Goal: Information Seeking & Learning: Learn about a topic

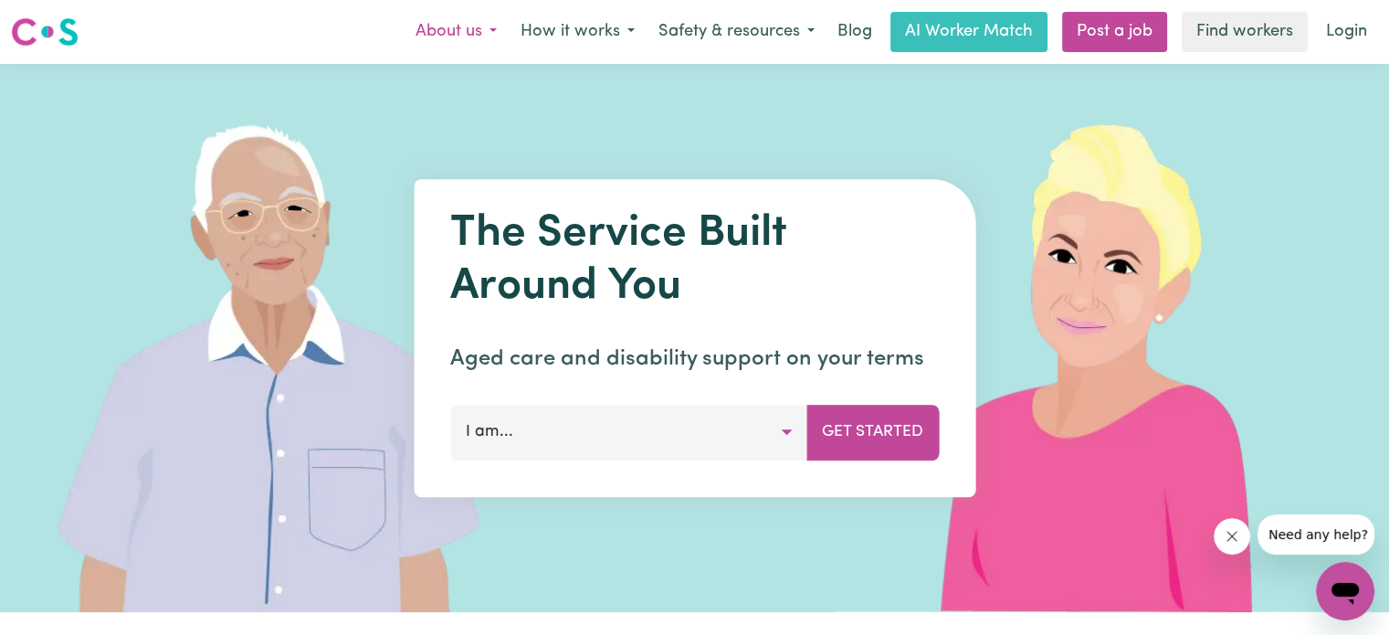
click at [475, 35] on button "About us" at bounding box center [456, 32] width 105 height 38
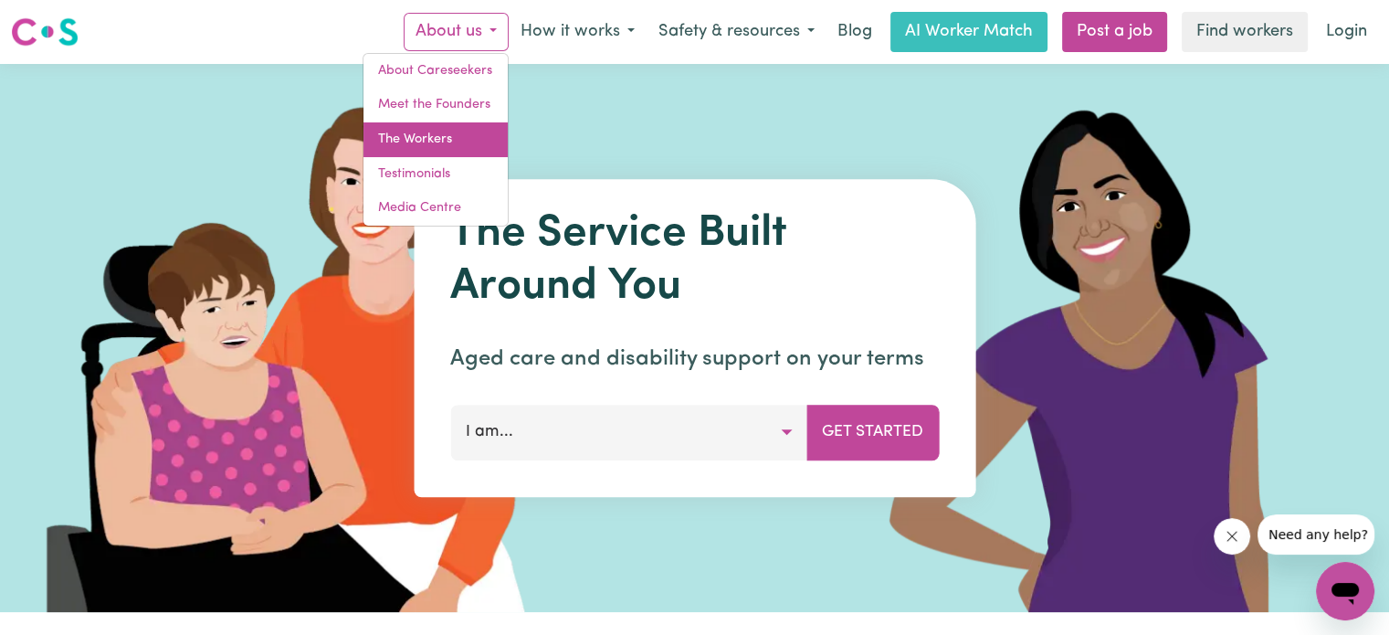
click at [442, 139] on link "The Workers" at bounding box center [435, 139] width 144 height 35
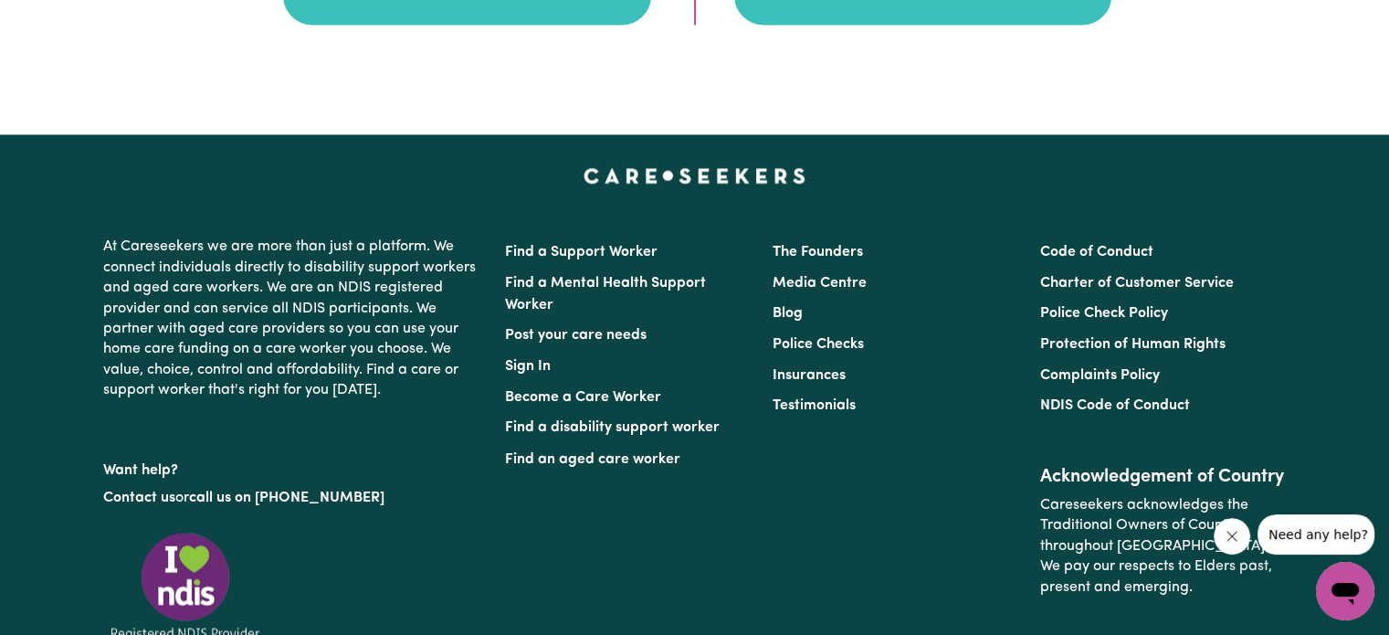
scroll to position [3020, 0]
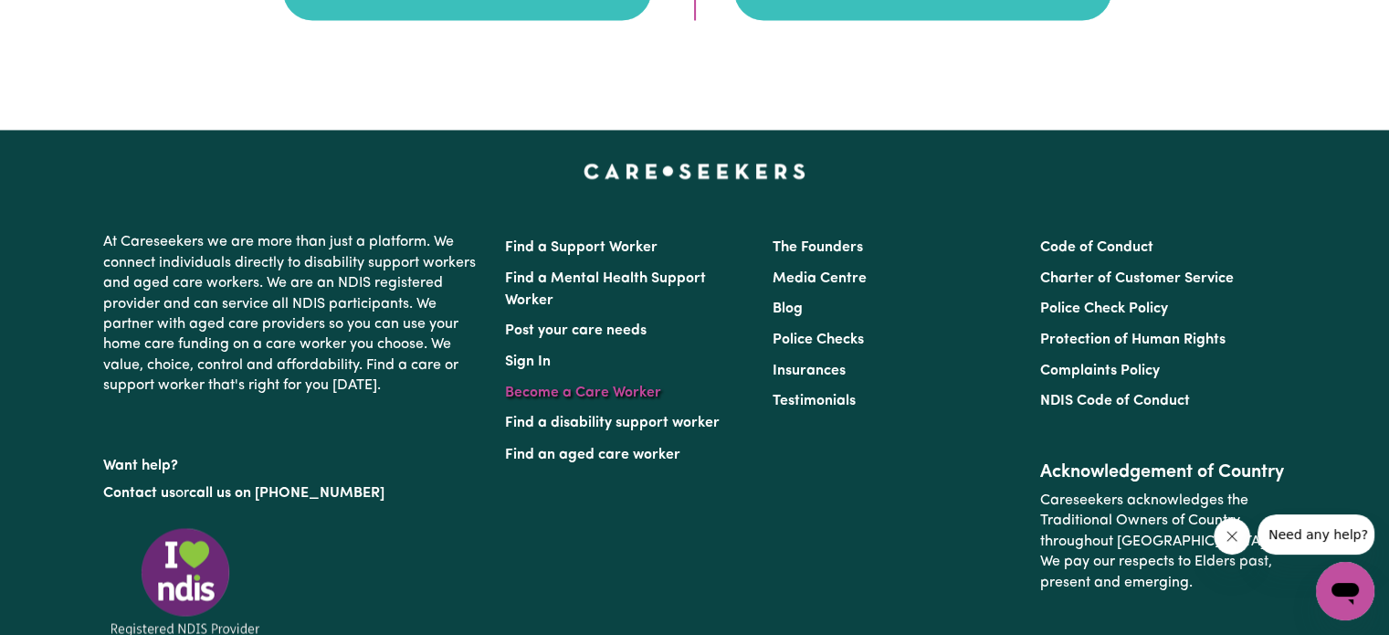
click at [616, 393] on link "Become a Care Worker" at bounding box center [583, 392] width 156 height 15
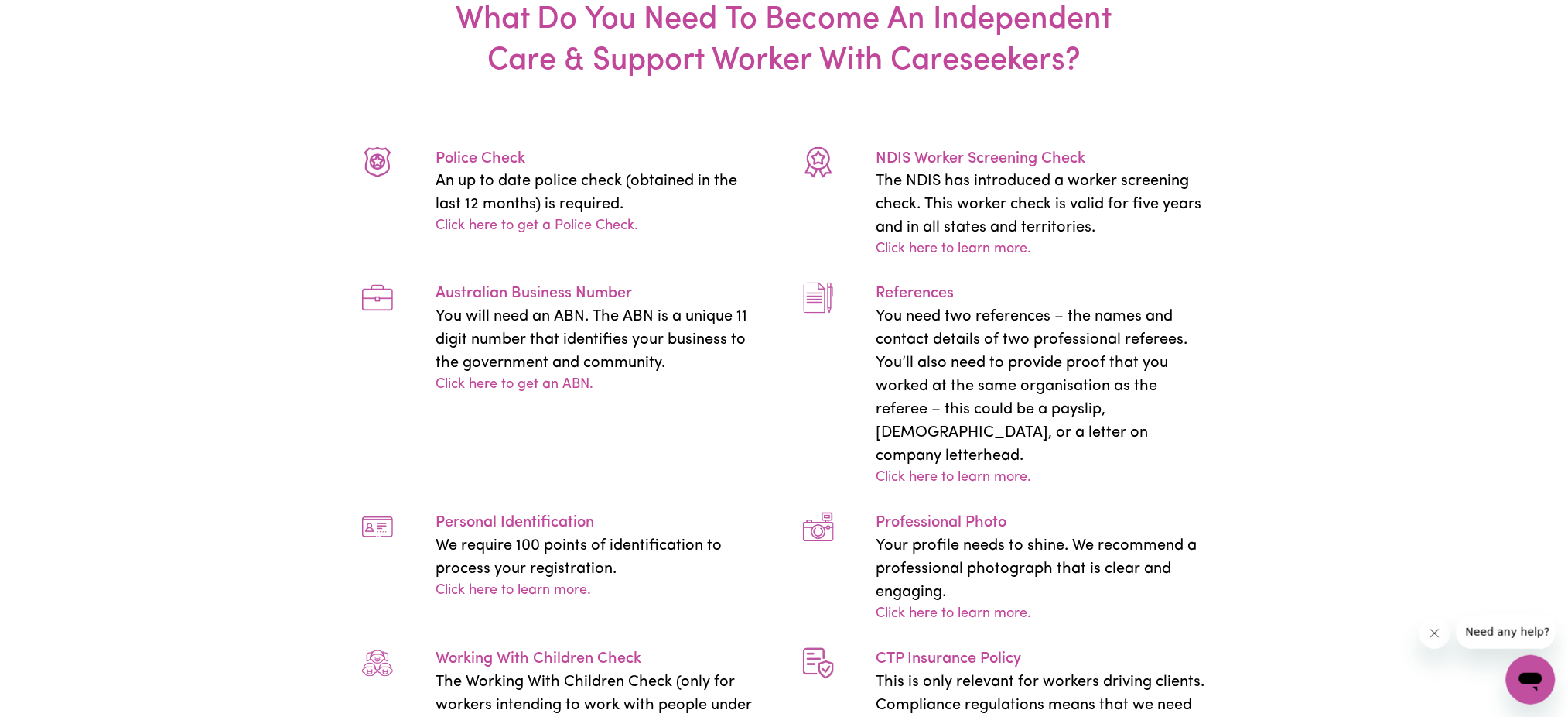
scroll to position [3054, 0]
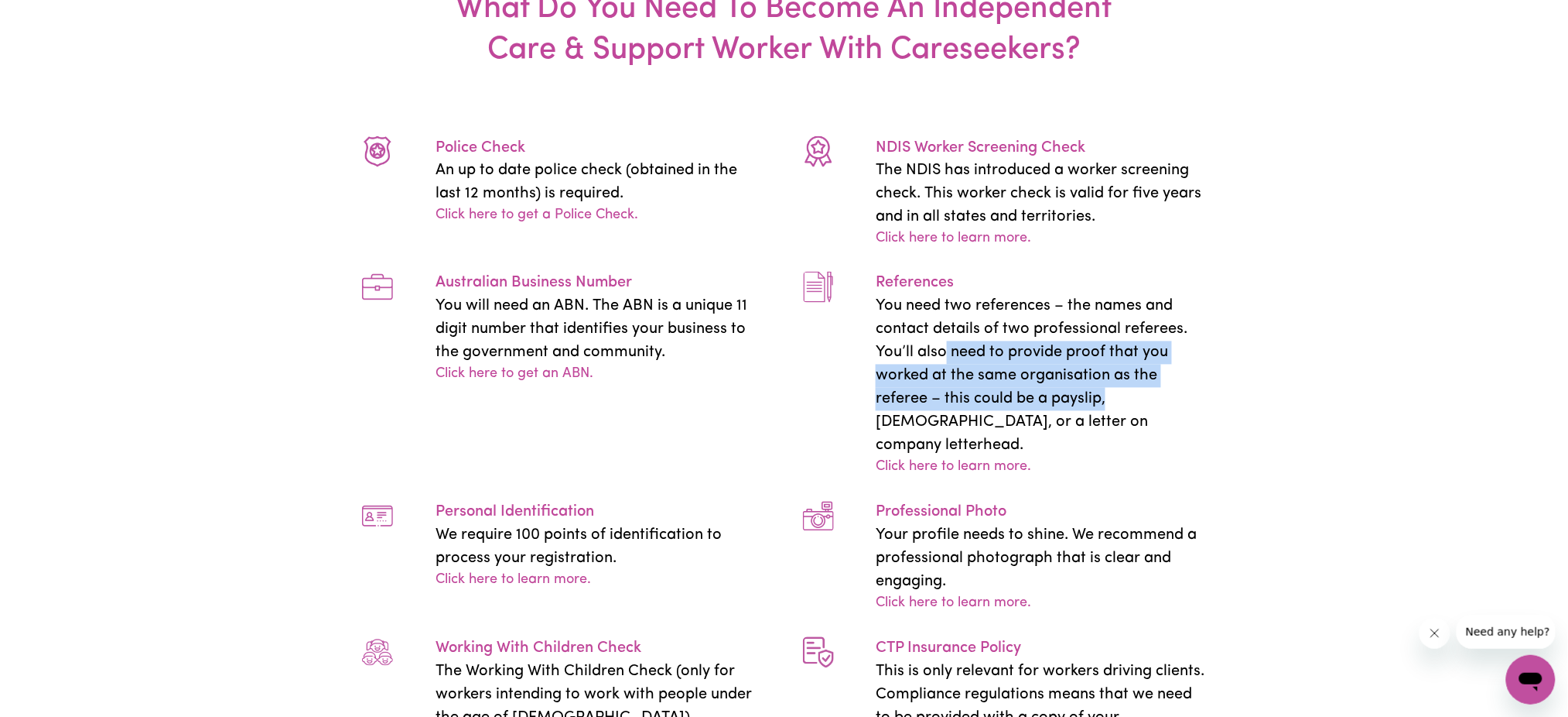
drag, startPoint x: 943, startPoint y: 538, endPoint x: 1105, endPoint y: 581, distance: 167.6
click at [1105, 458] on p "You need two references – the names and contact details of two professional ref…" at bounding box center [1041, 376] width 330 height 163
click at [1032, 458] on p "You need two references – the names and contact details of two professional ref…" at bounding box center [1041, 376] width 330 height 163
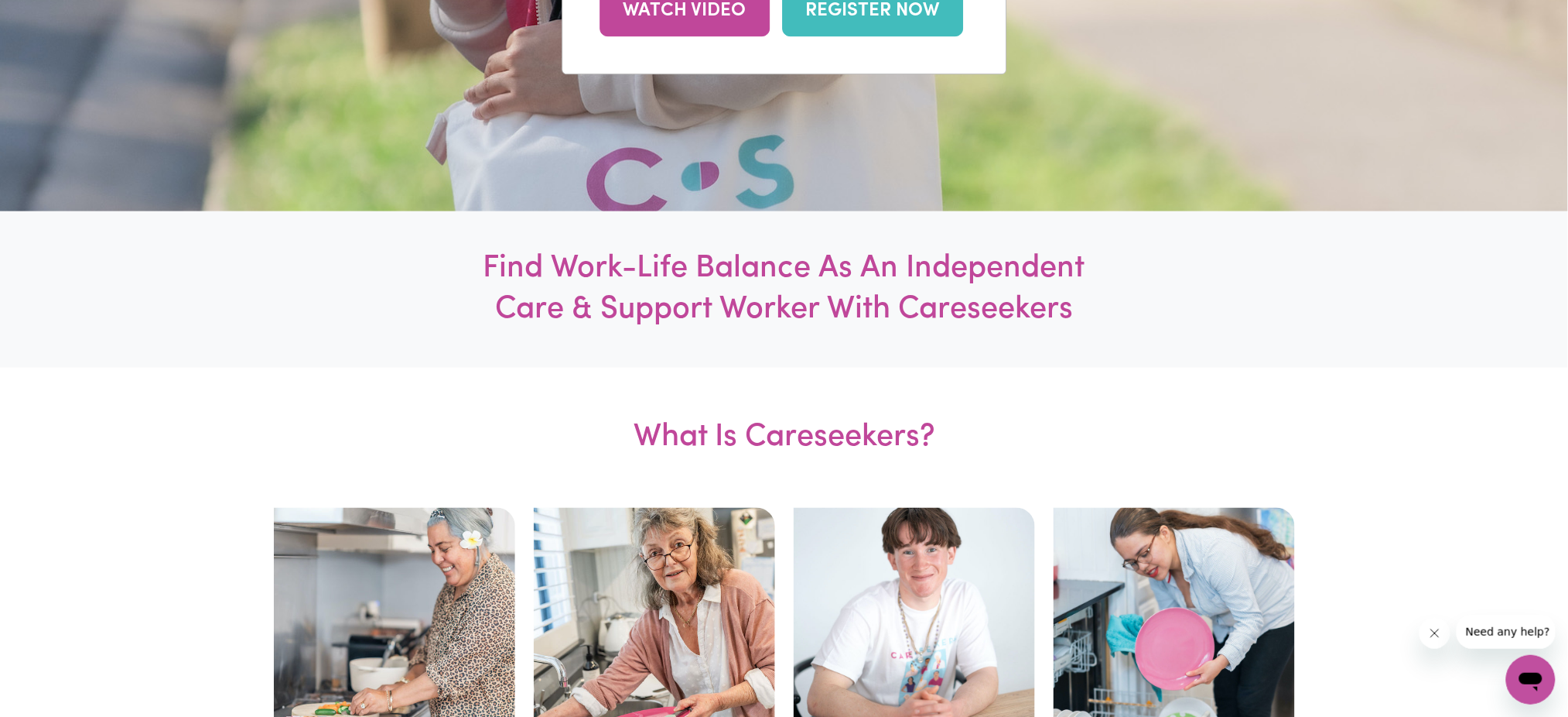
scroll to position [0, 0]
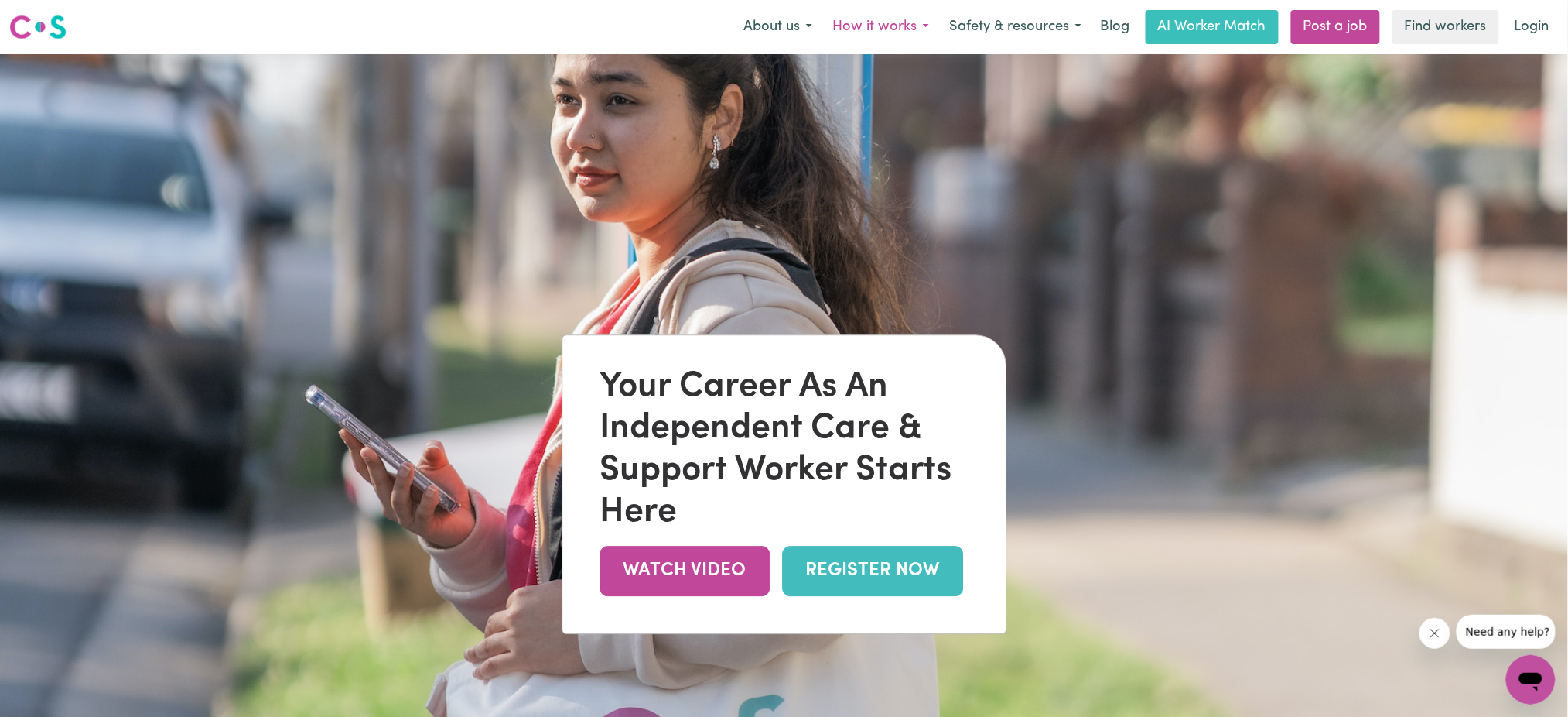
click at [882, 31] on button "How it works" at bounding box center [881, 27] width 117 height 32
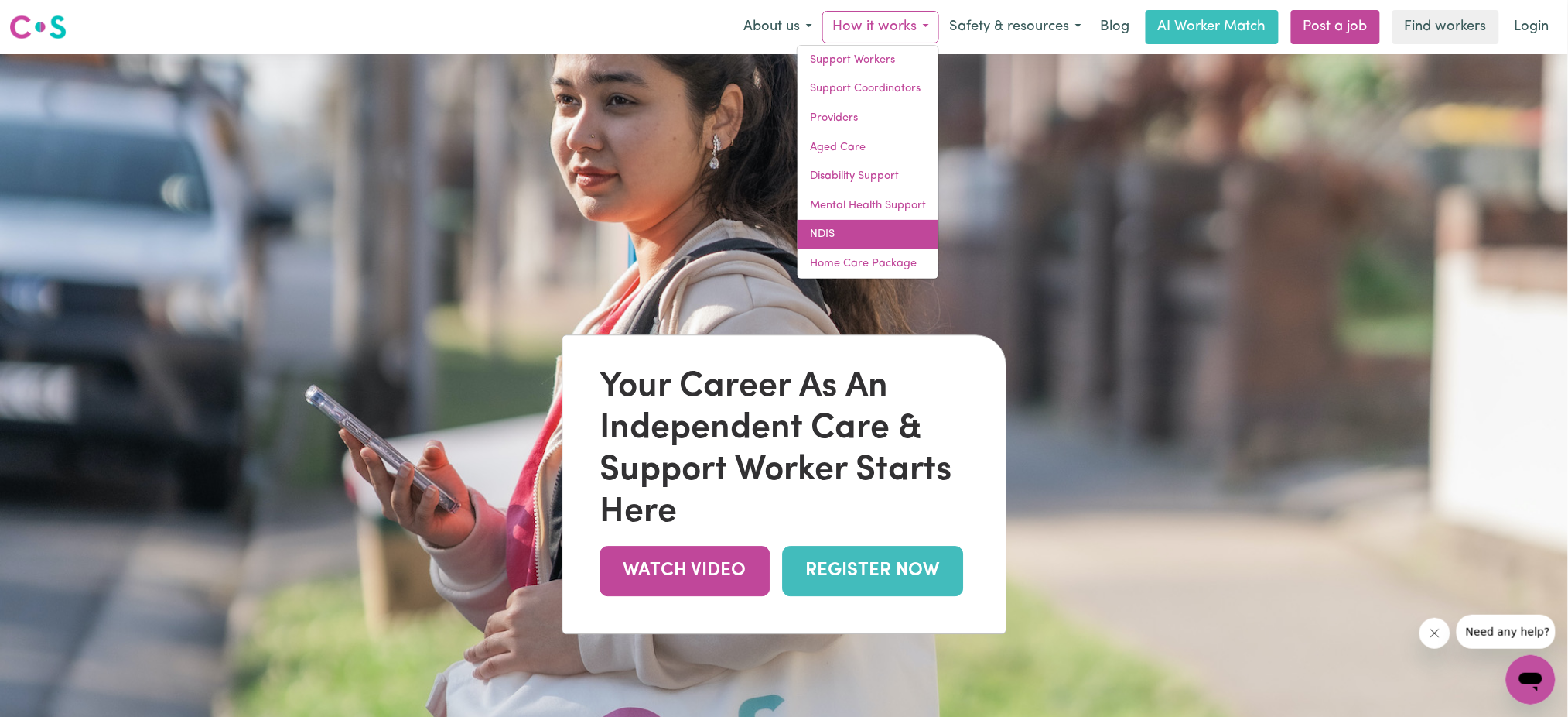
click at [862, 230] on link "NDIS" at bounding box center [868, 234] width 141 height 30
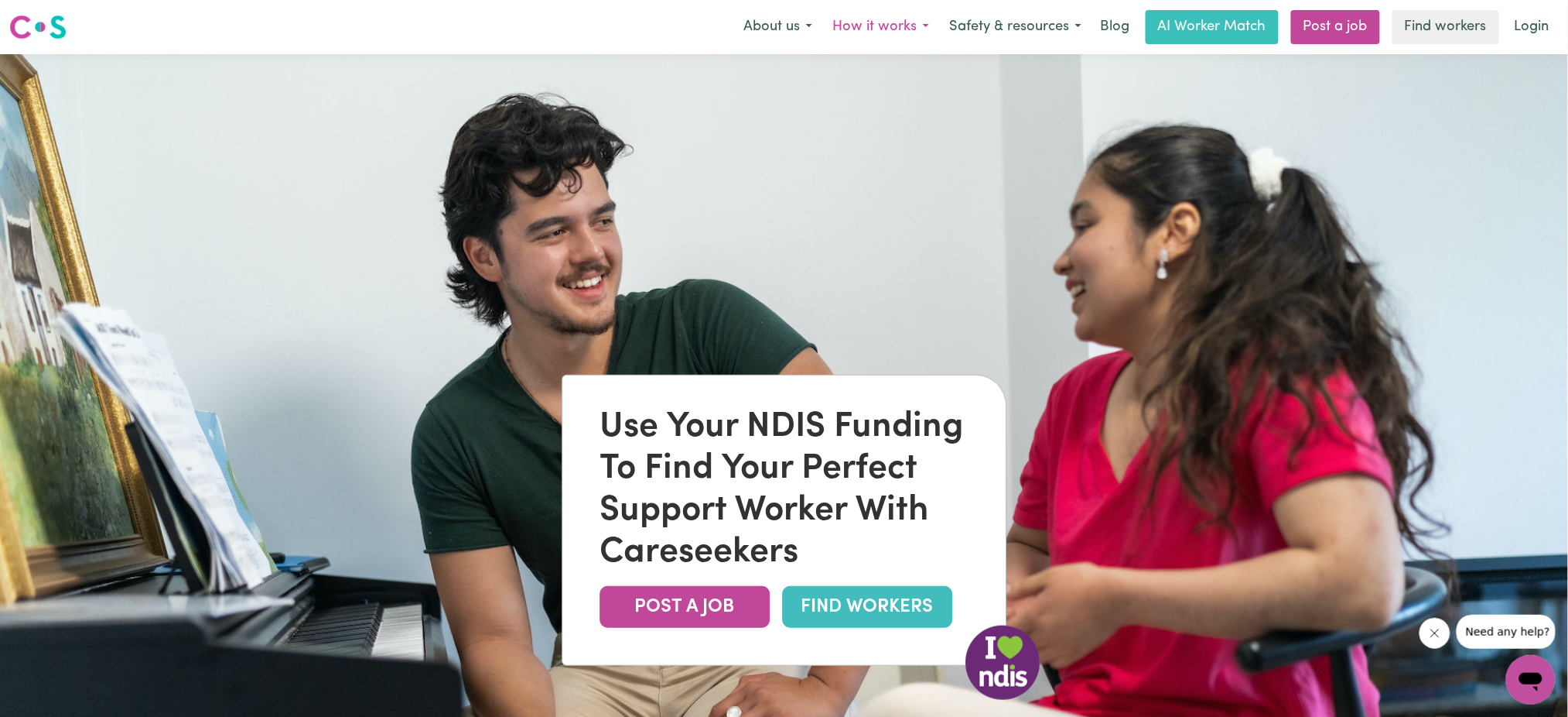
click at [887, 29] on button "How it works" at bounding box center [881, 27] width 117 height 32
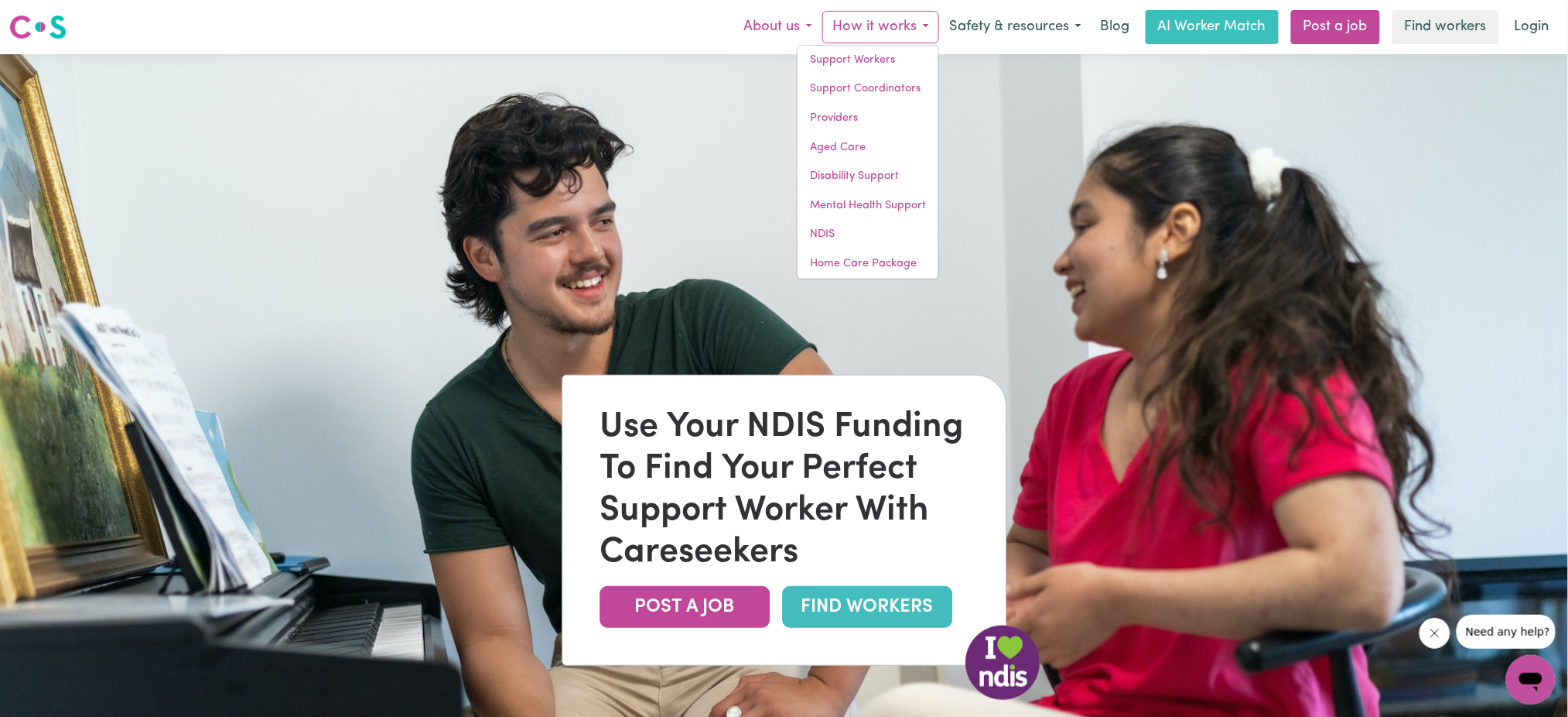
click at [784, 31] on button "About us" at bounding box center [778, 27] width 89 height 32
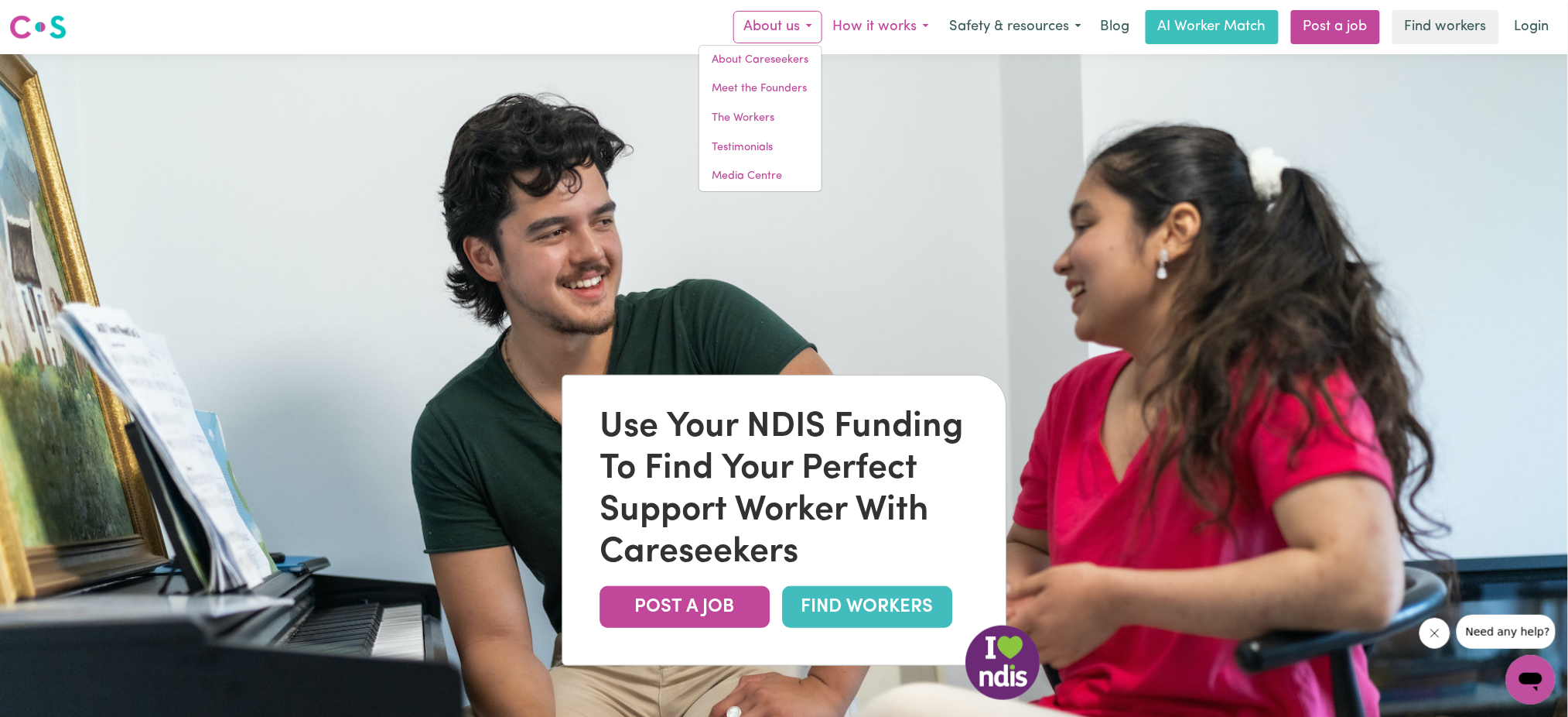
click at [885, 34] on button "How it works" at bounding box center [881, 27] width 117 height 32
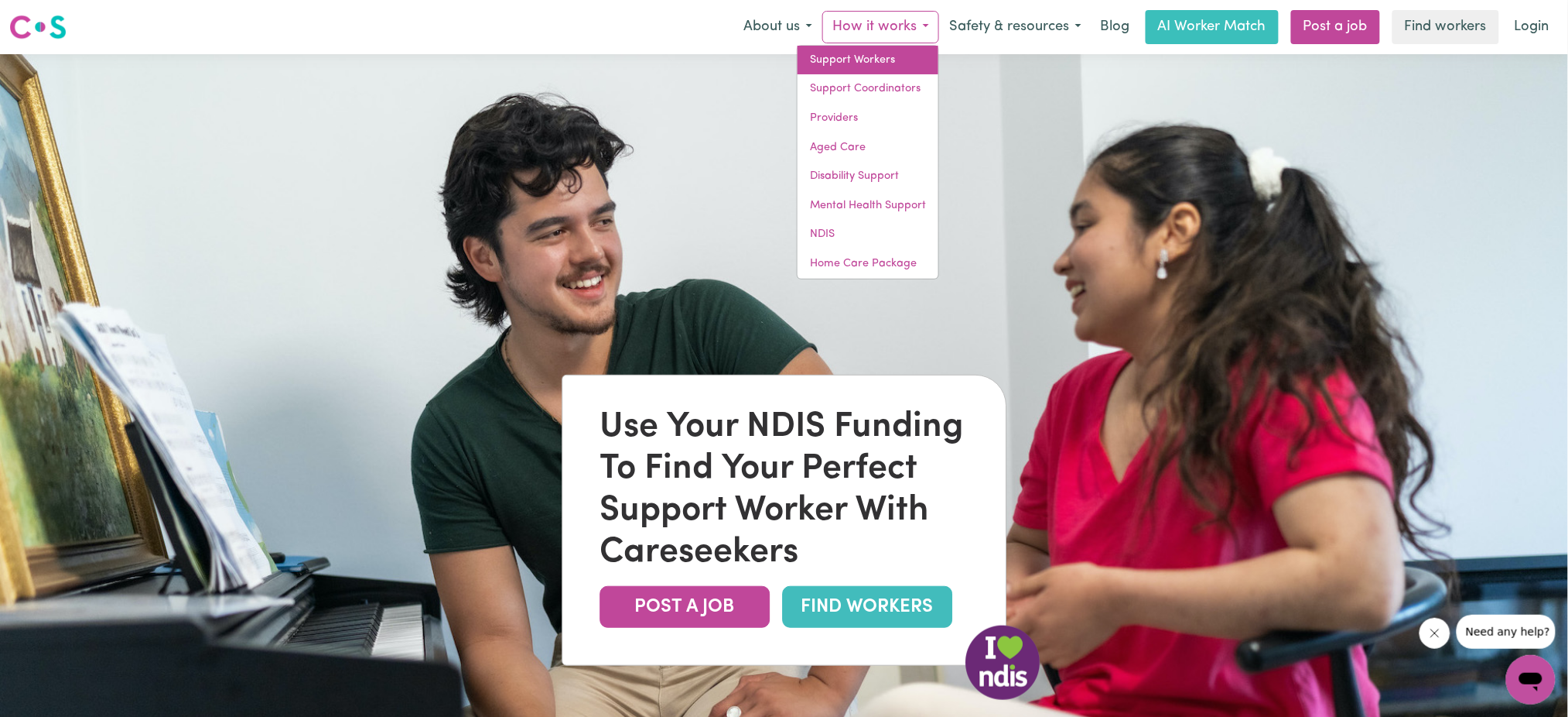
click at [882, 66] on link "Support Workers" at bounding box center [868, 60] width 141 height 30
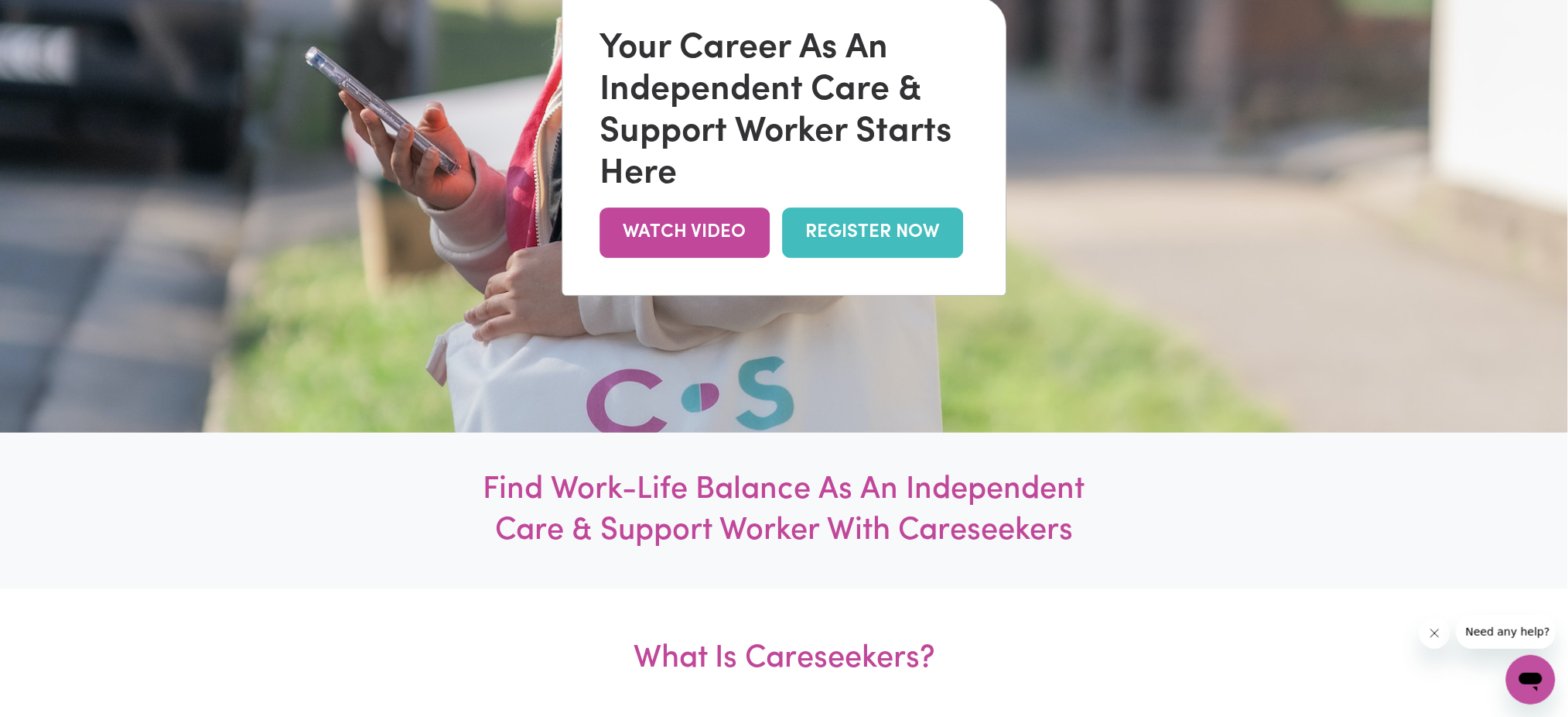
scroll to position [413, 0]
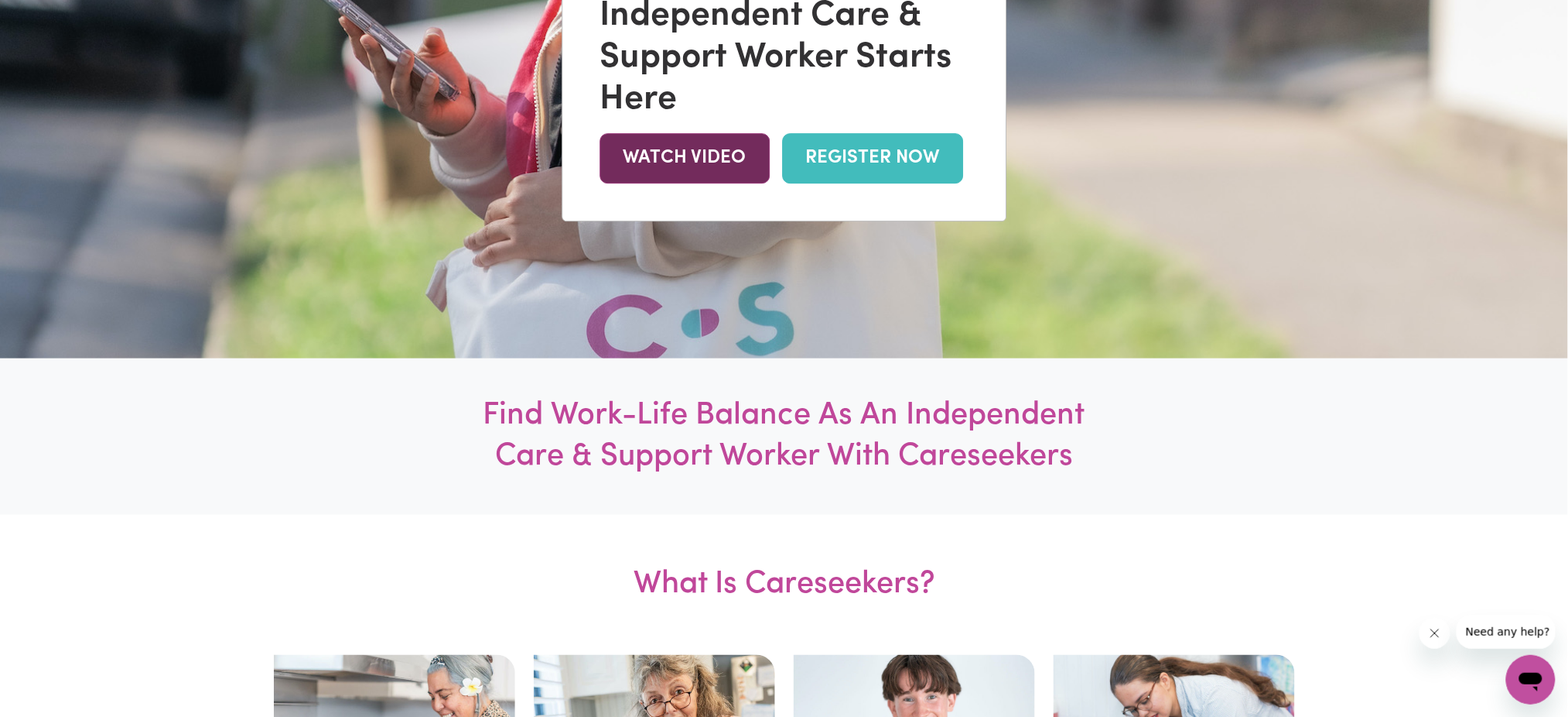
click at [673, 155] on link "WATCH VIDEO" at bounding box center [684, 158] width 170 height 50
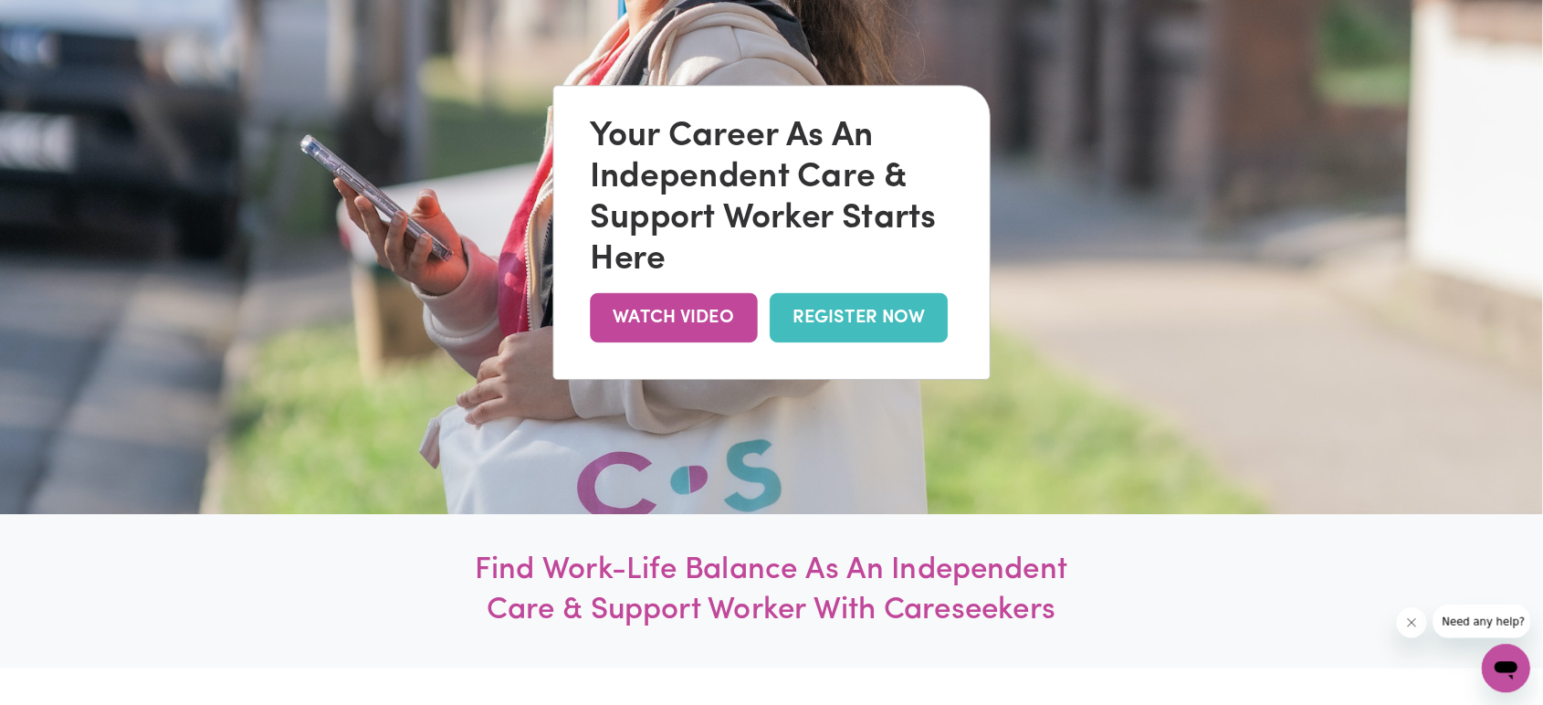
scroll to position [0, 0]
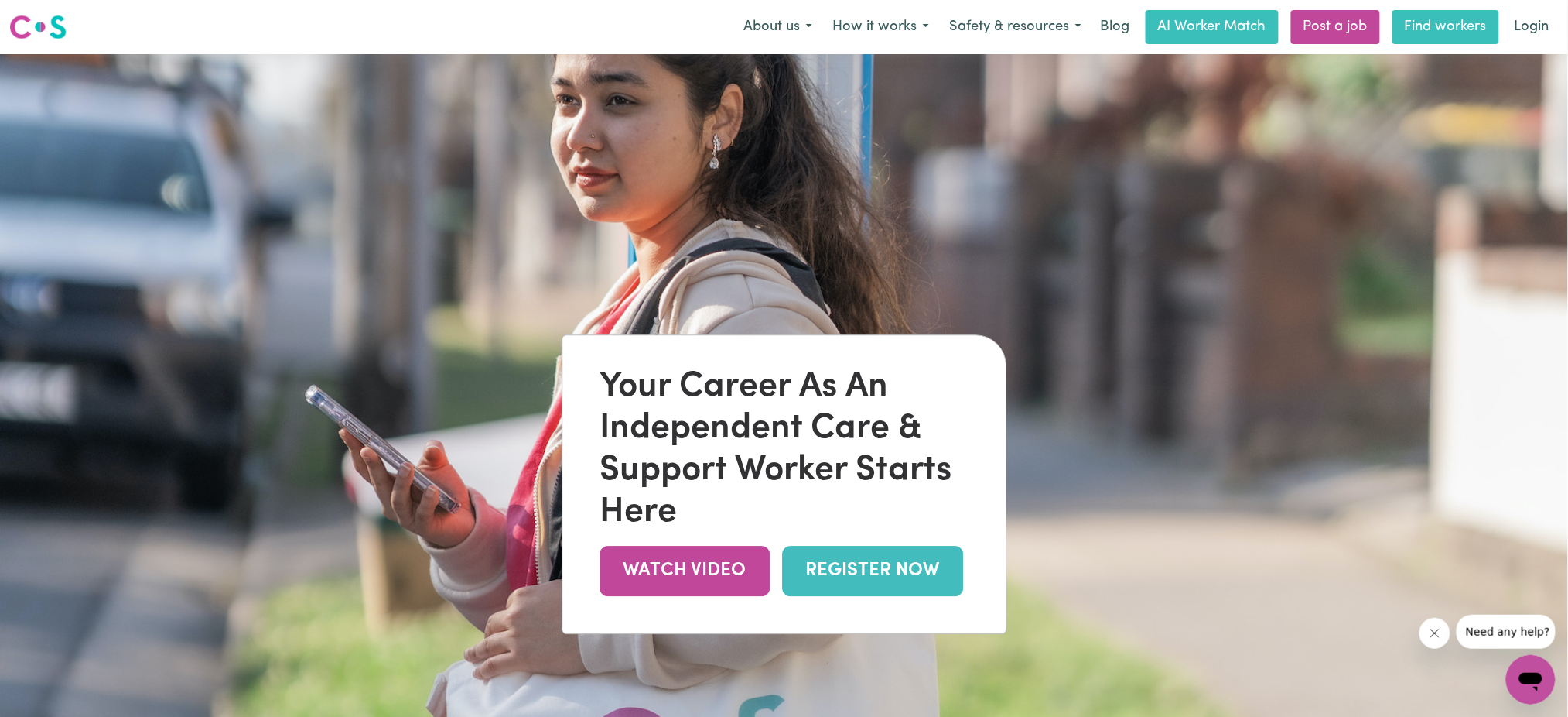
click at [1176, 31] on link "Find workers" at bounding box center [1446, 27] width 107 height 34
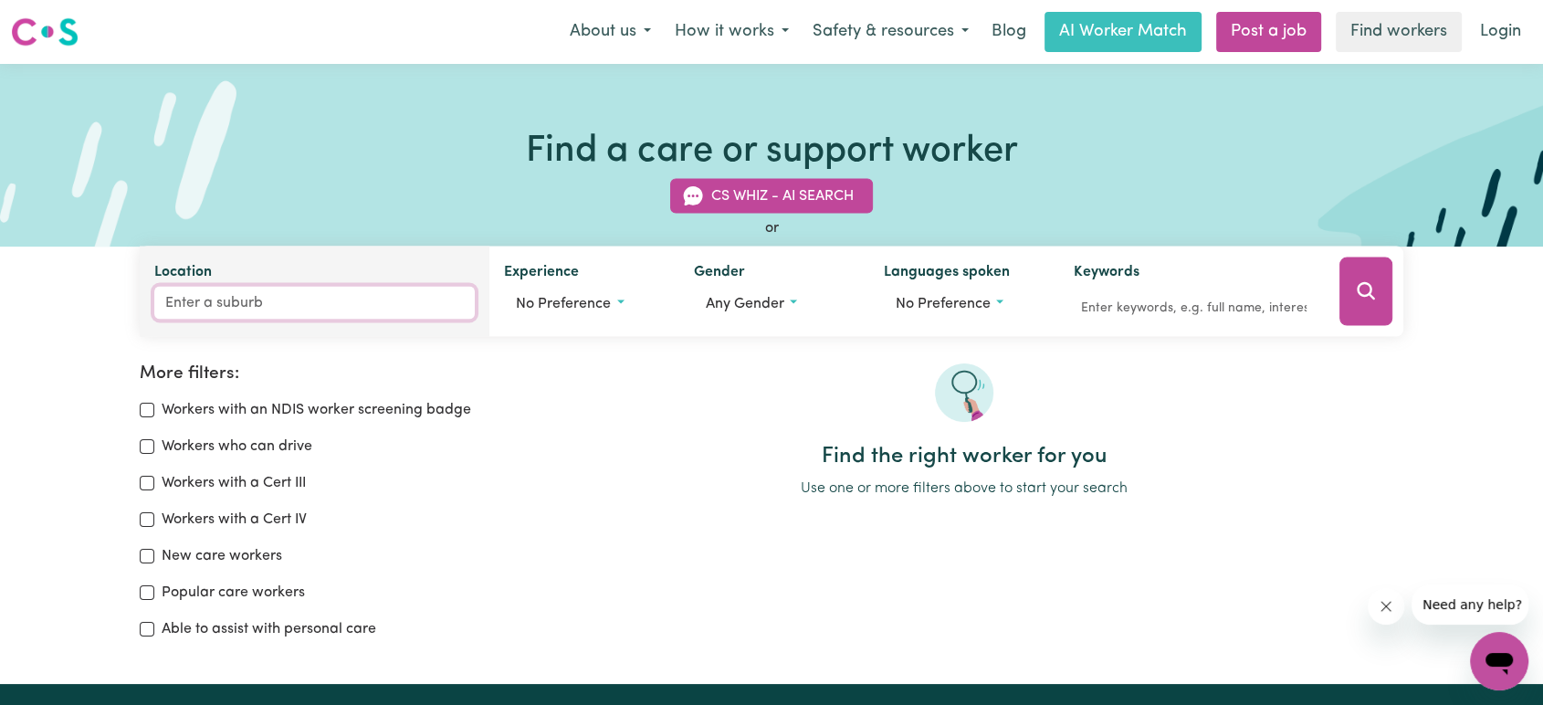
click at [248, 312] on input "Location" at bounding box center [314, 303] width 321 height 33
click at [253, 306] on input "Location" at bounding box center [314, 303] width 321 height 33
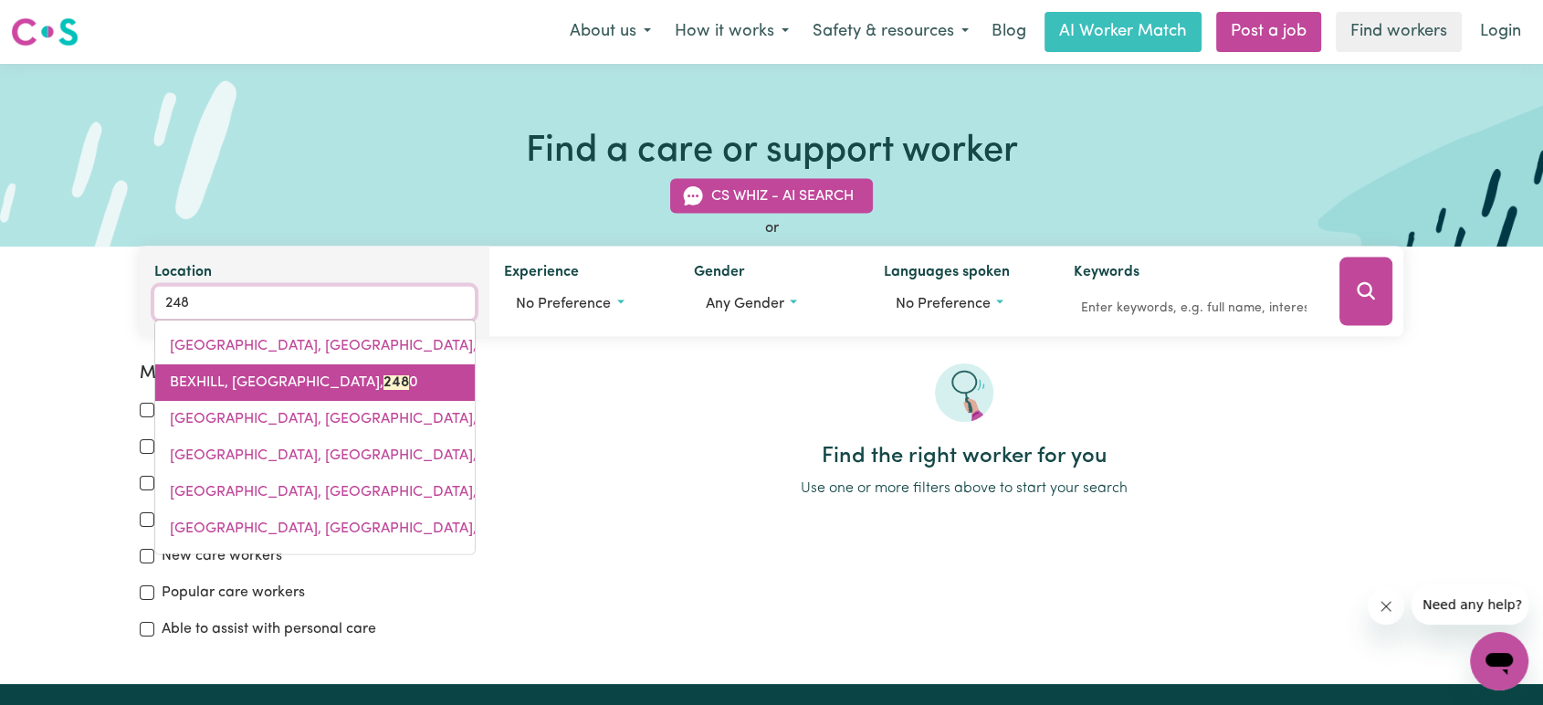
type input "2485"
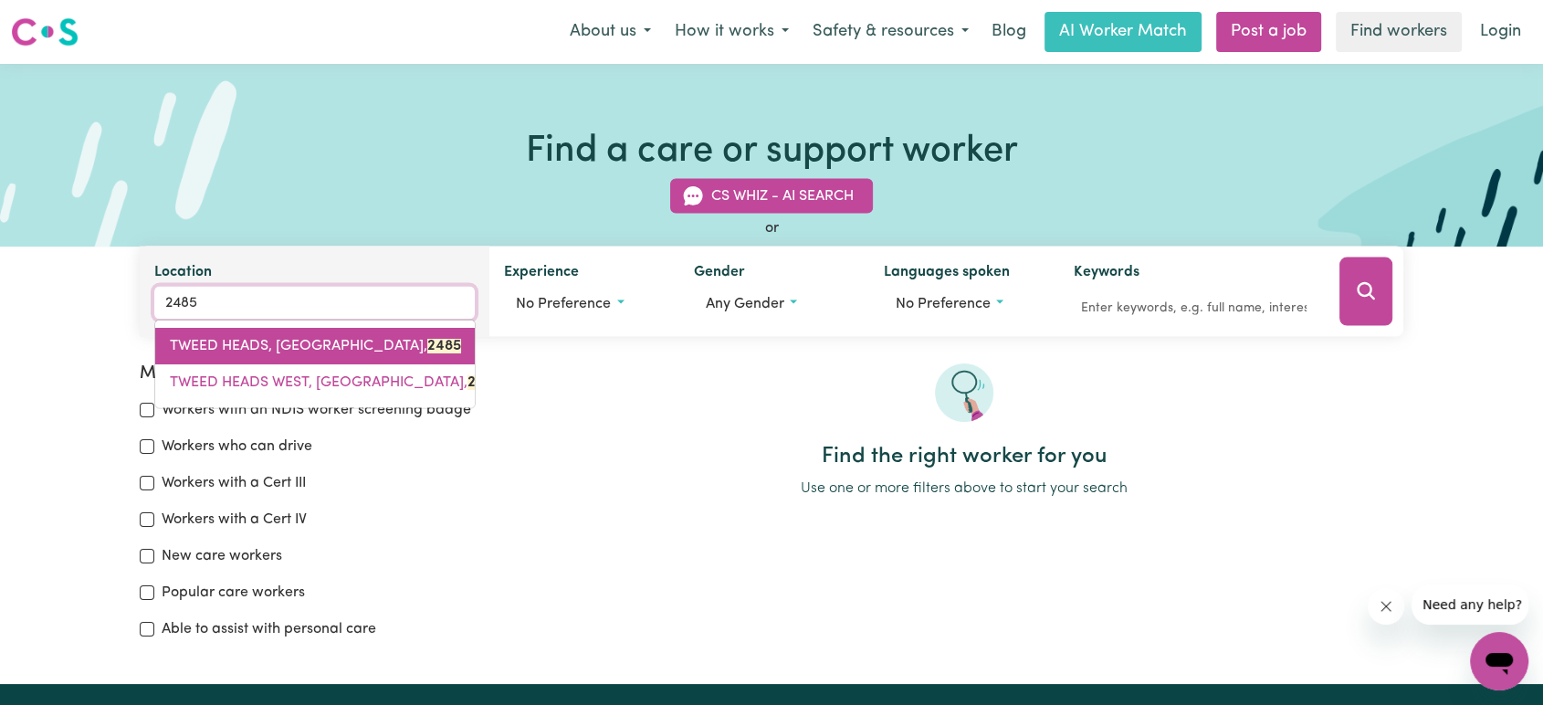
click at [300, 334] on link "TWEED HEADS, [GEOGRAPHIC_DATA], 2485" at bounding box center [315, 346] width 320 height 37
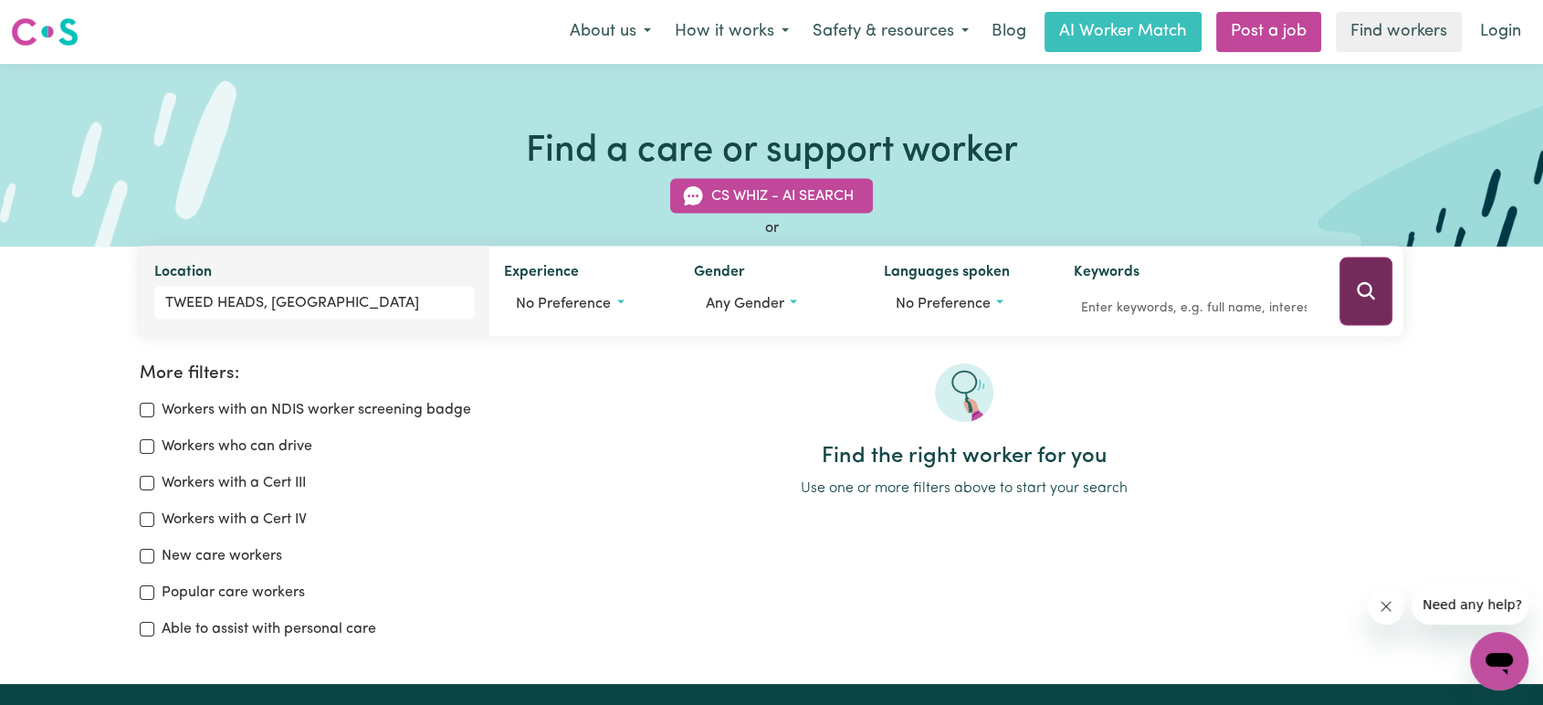
click at [1364, 284] on icon "Search" at bounding box center [1365, 290] width 17 height 17
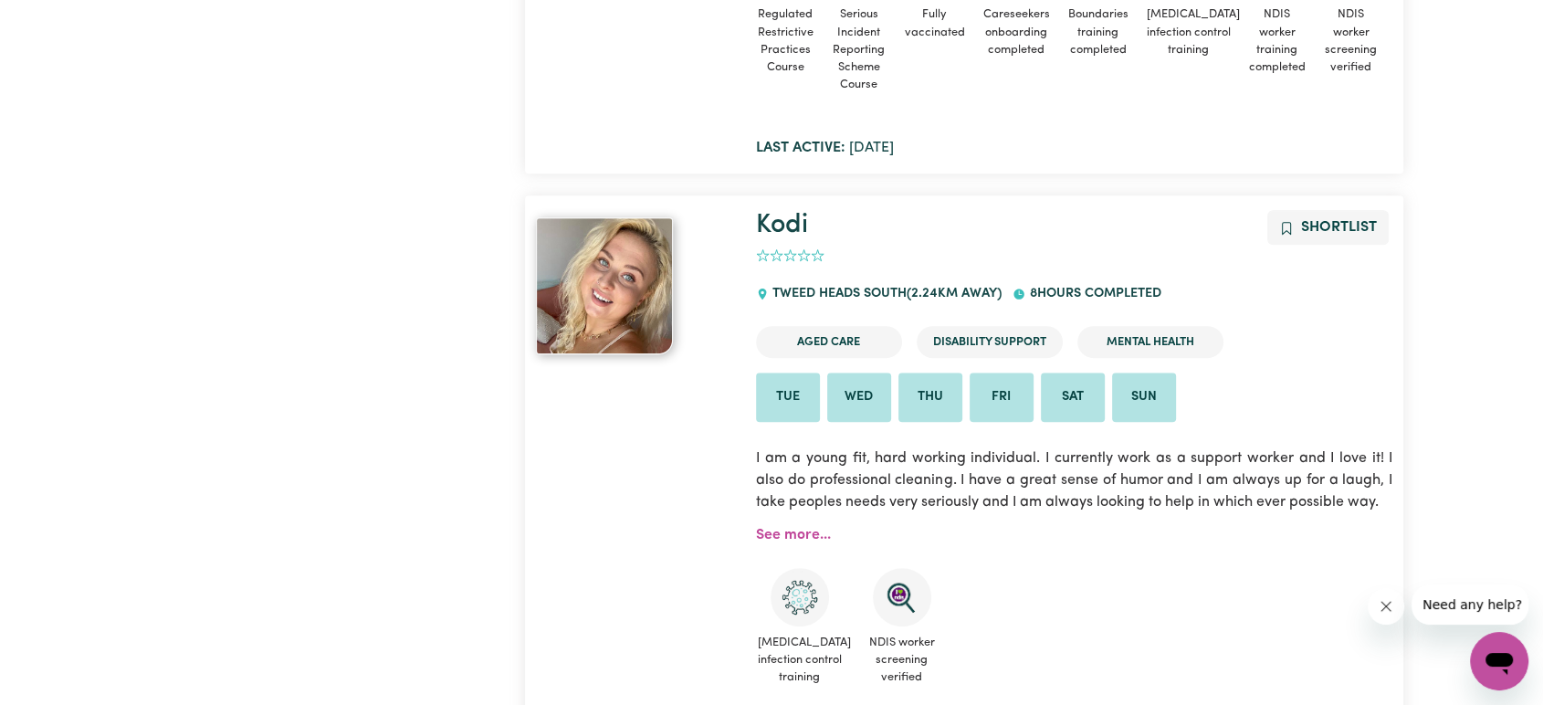
scroll to position [913, 0]
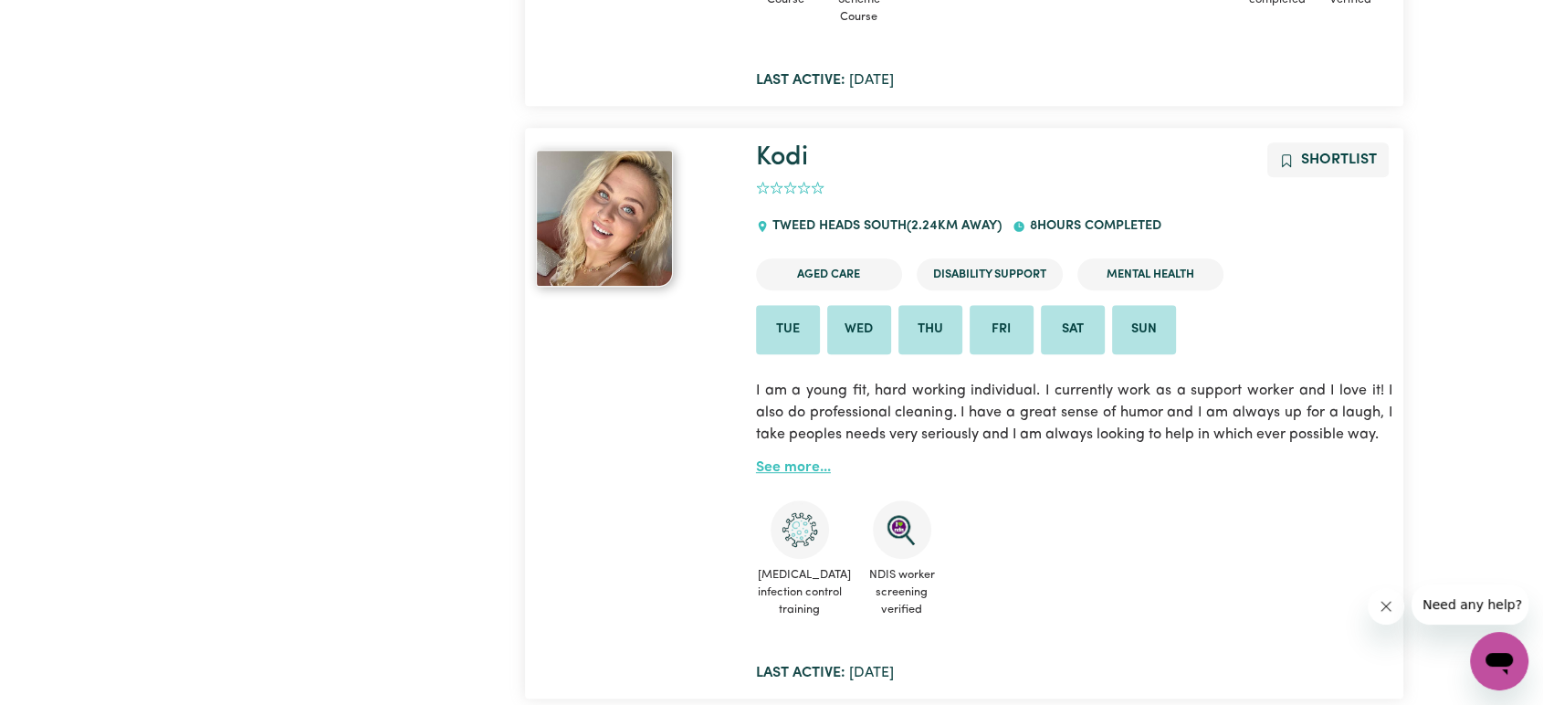
click at [800, 468] on link "See more..." at bounding box center [793, 467] width 75 height 15
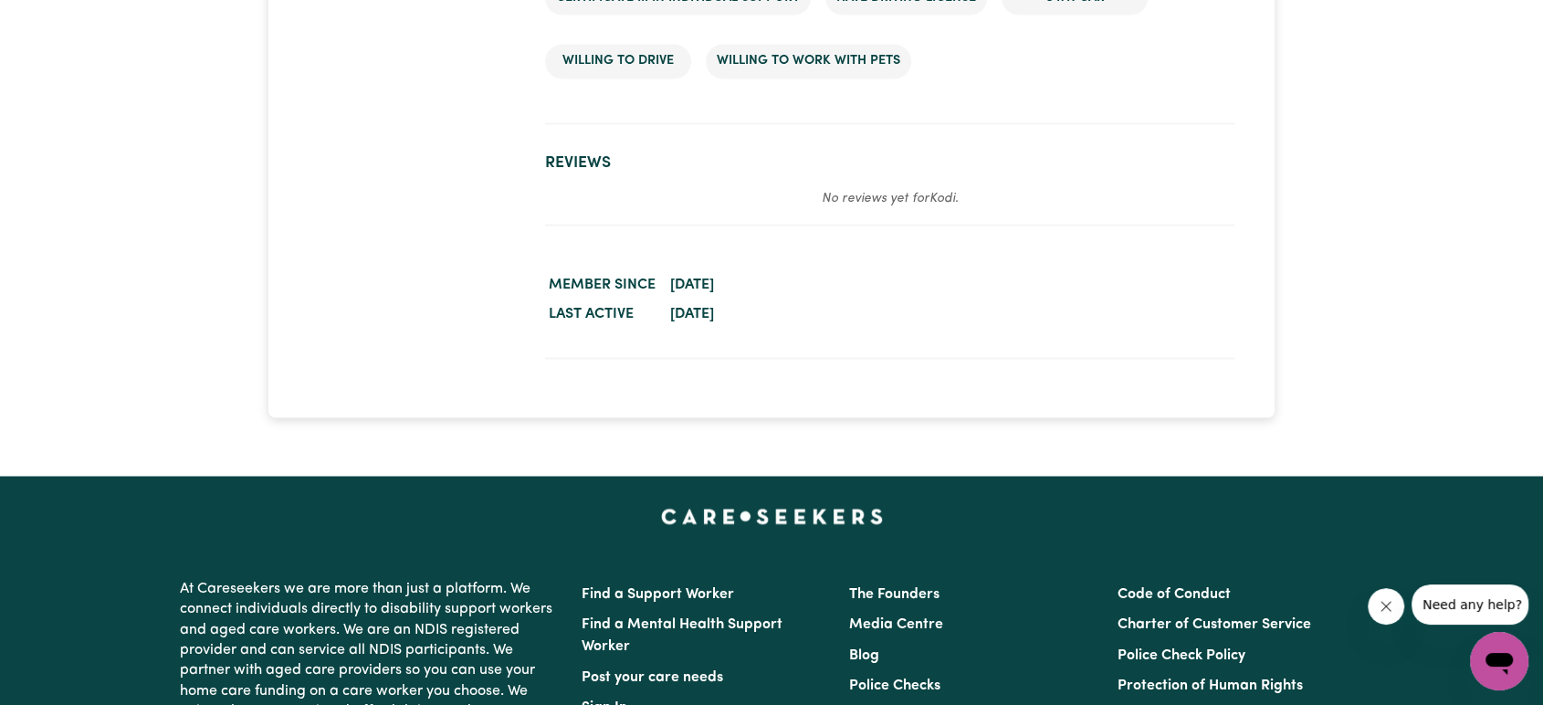
scroll to position [3246, 0]
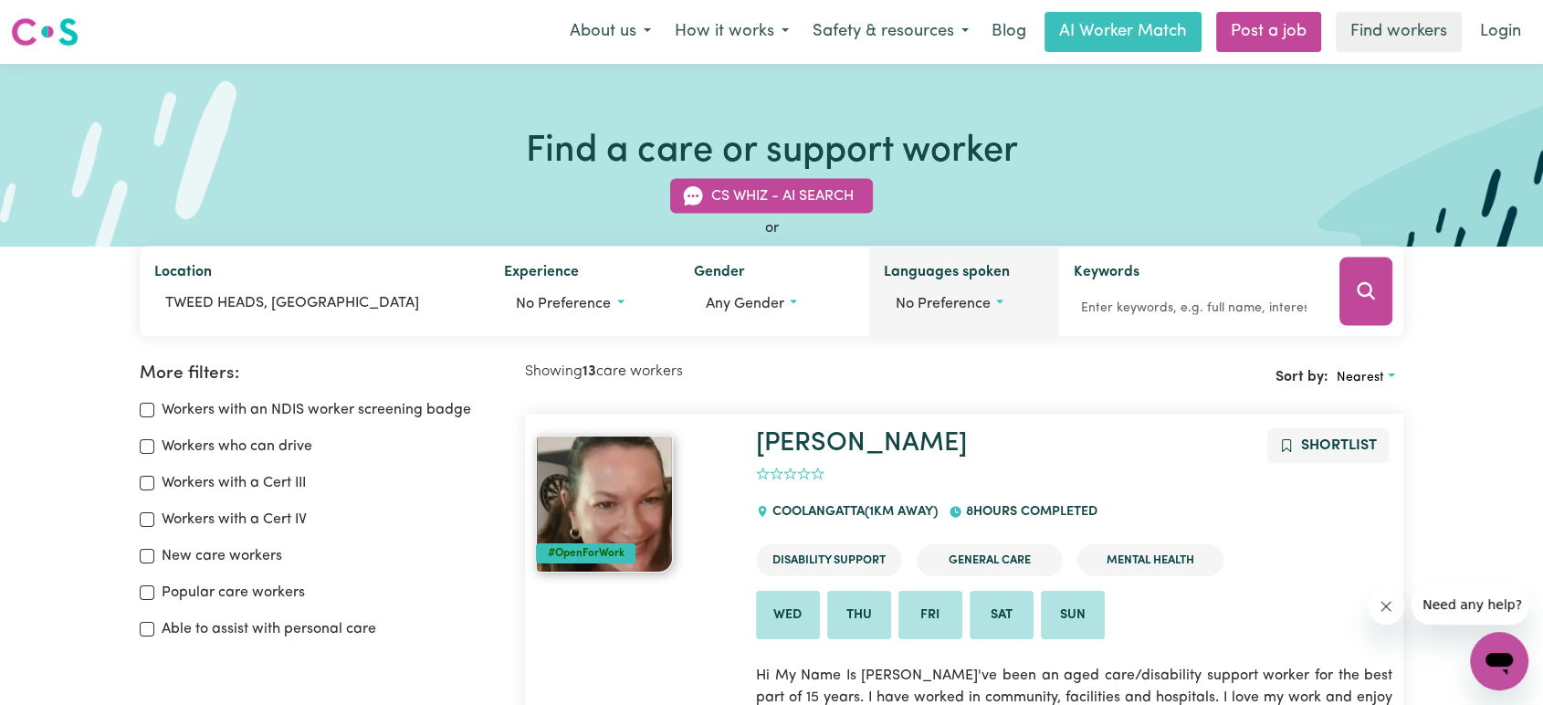
click at [963, 311] on span "No preference" at bounding box center [943, 304] width 95 height 15
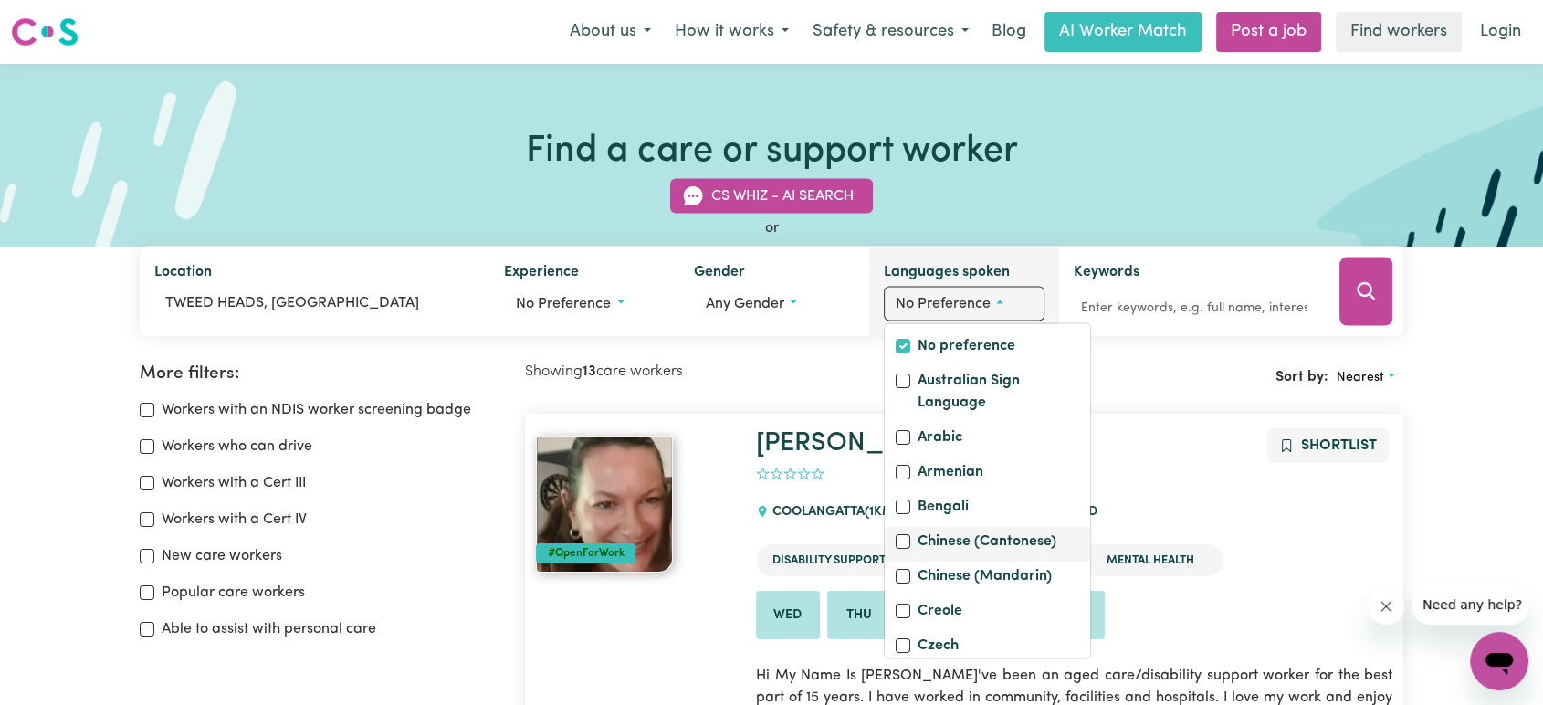
click at [948, 556] on label "Chinese (Cantonese)" at bounding box center [987, 544] width 139 height 26
click at [910, 549] on input "Chinese (Cantonese)" at bounding box center [903, 541] width 15 height 15
checkbox input "true"
checkbox input "false"
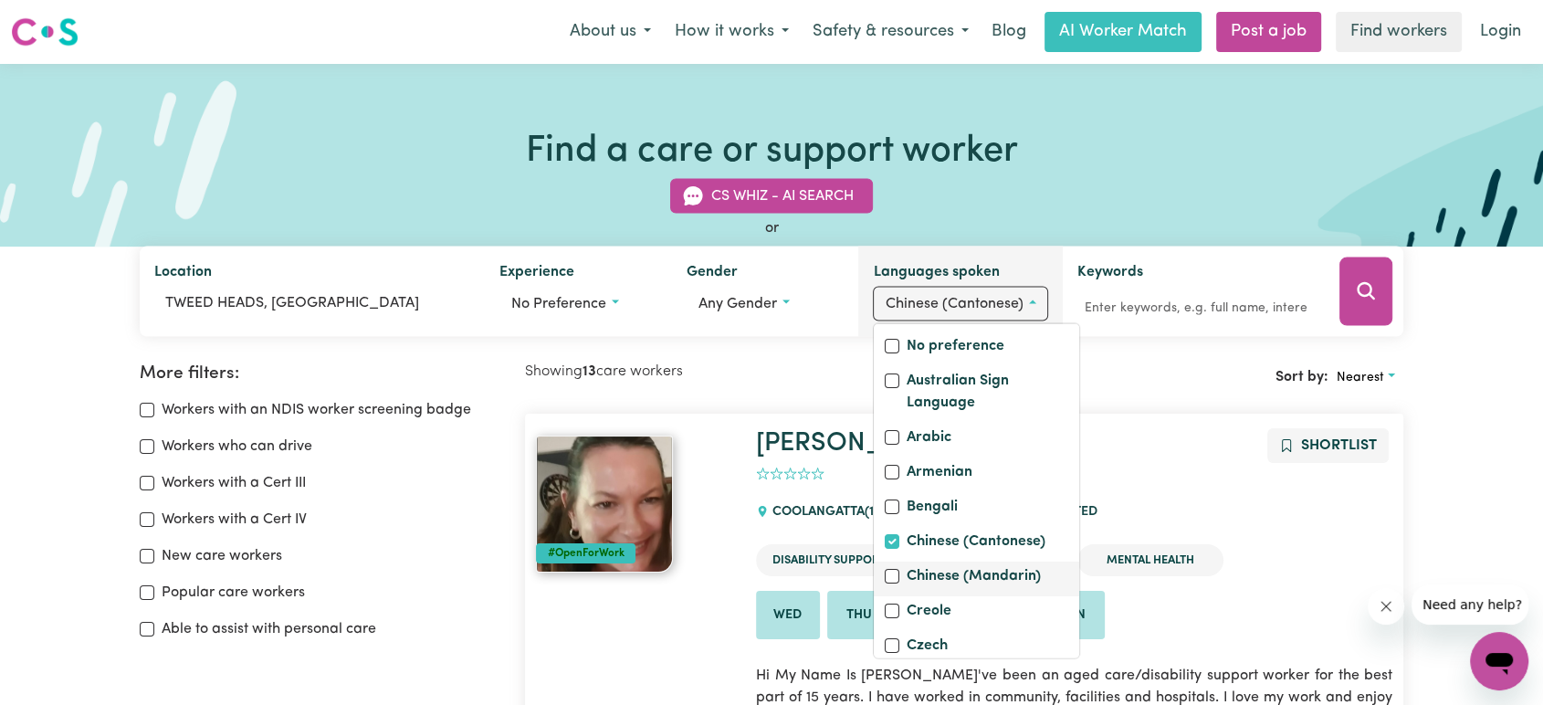
click at [931, 591] on label "Chinese (Mandarin)" at bounding box center [974, 578] width 134 height 26
click at [900, 584] on input "Chinese (Mandarin)" at bounding box center [892, 576] width 15 height 15
checkbox input "true"
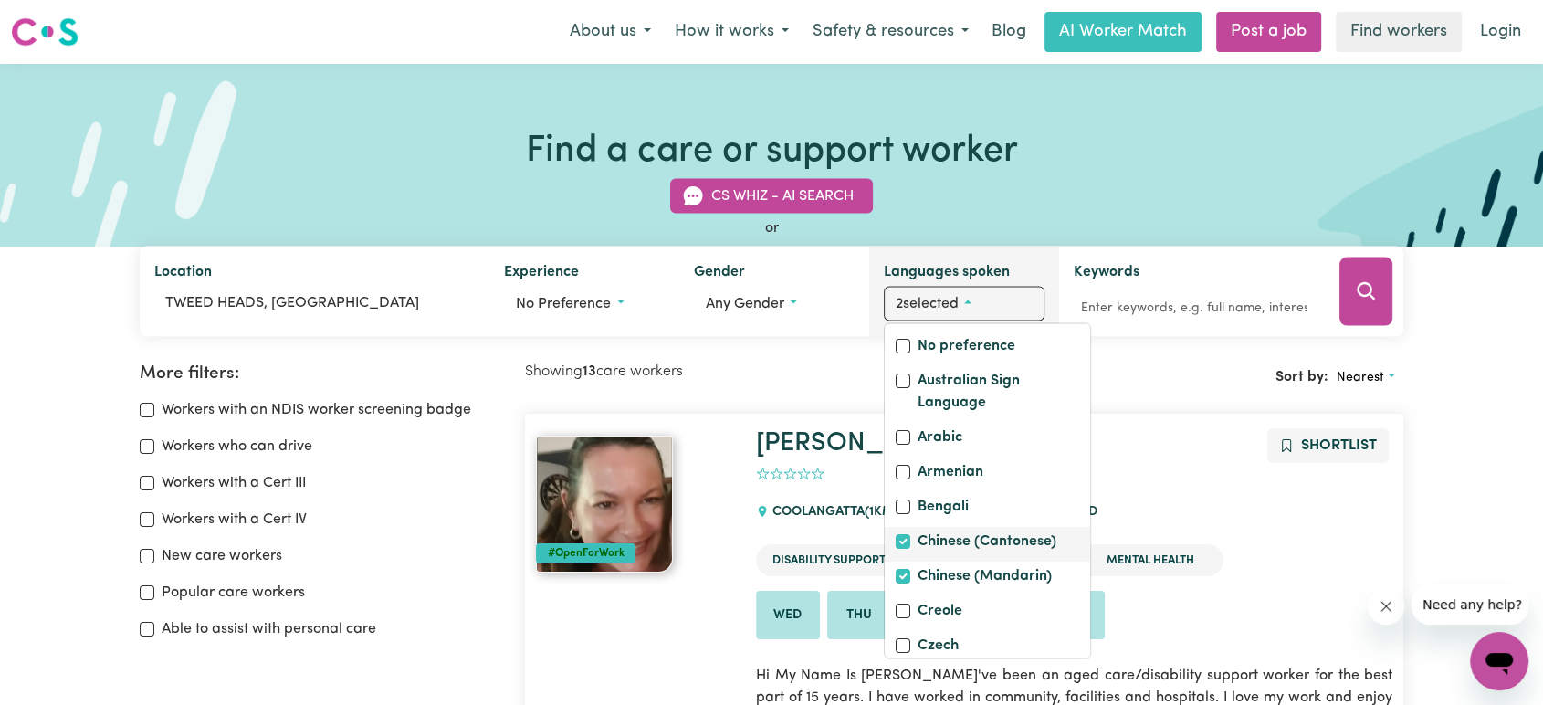
click at [937, 556] on label "Chinese (Cantonese)" at bounding box center [987, 544] width 139 height 26
click at [910, 549] on input "Chinese (Cantonese)" at bounding box center [903, 541] width 15 height 15
checkbox input "false"
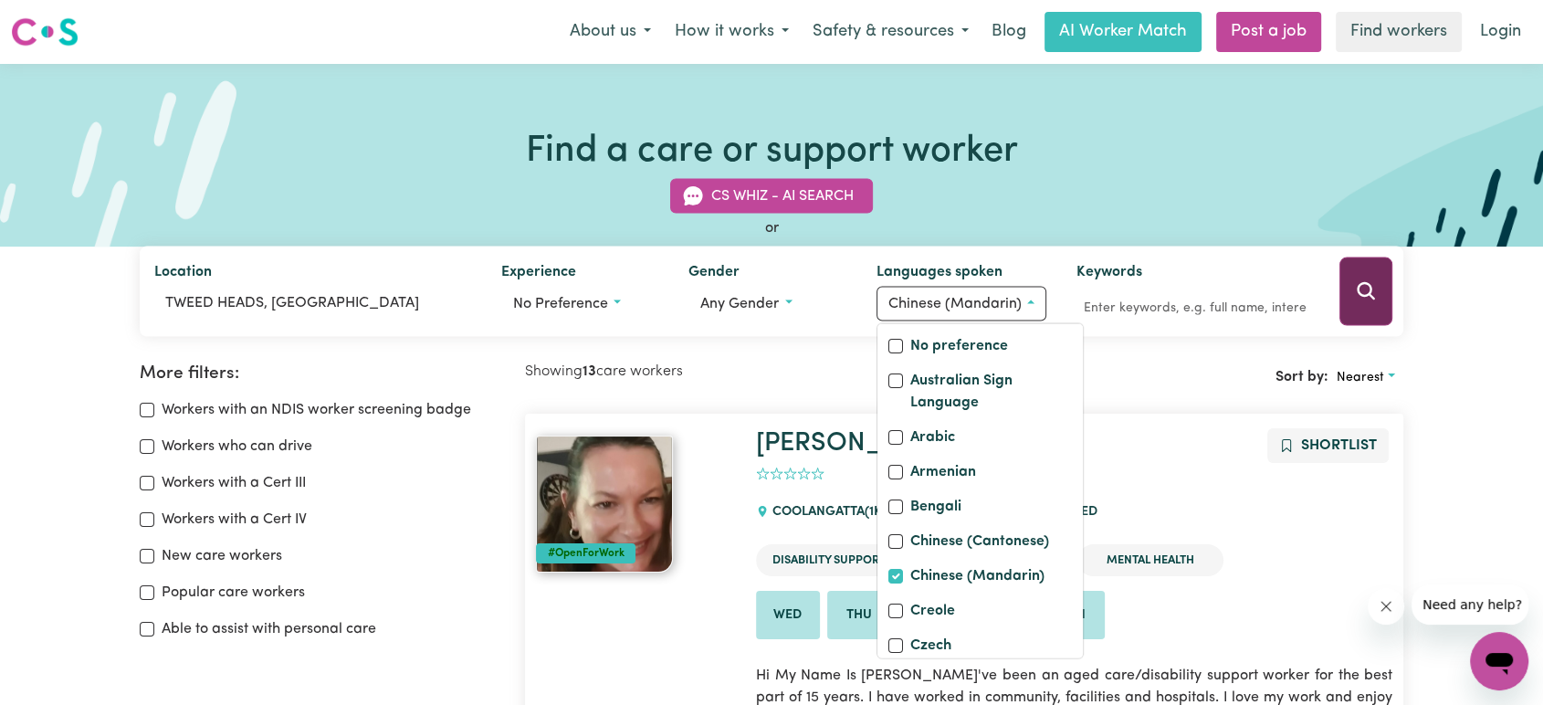
click at [1360, 306] on button "Search" at bounding box center [1366, 292] width 53 height 68
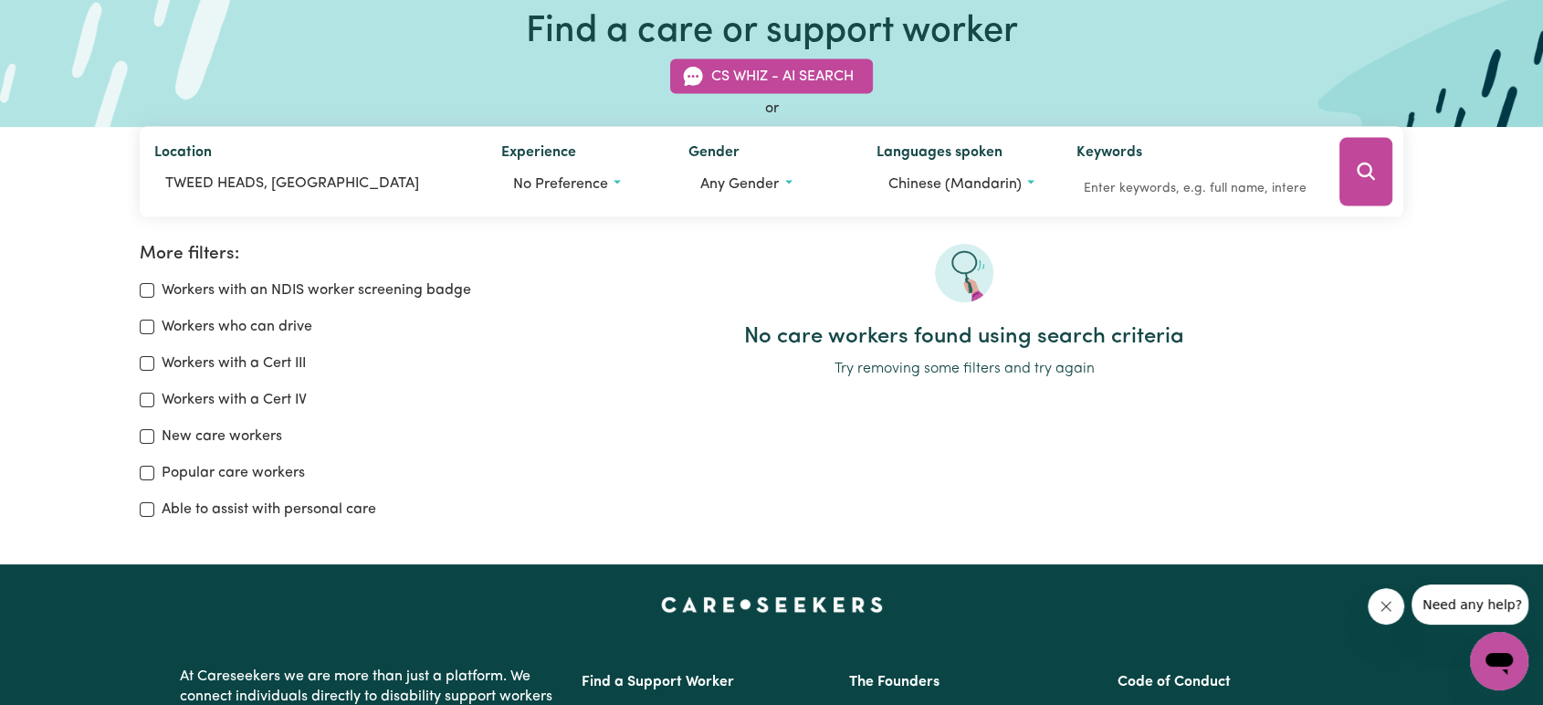
scroll to position [102, 0]
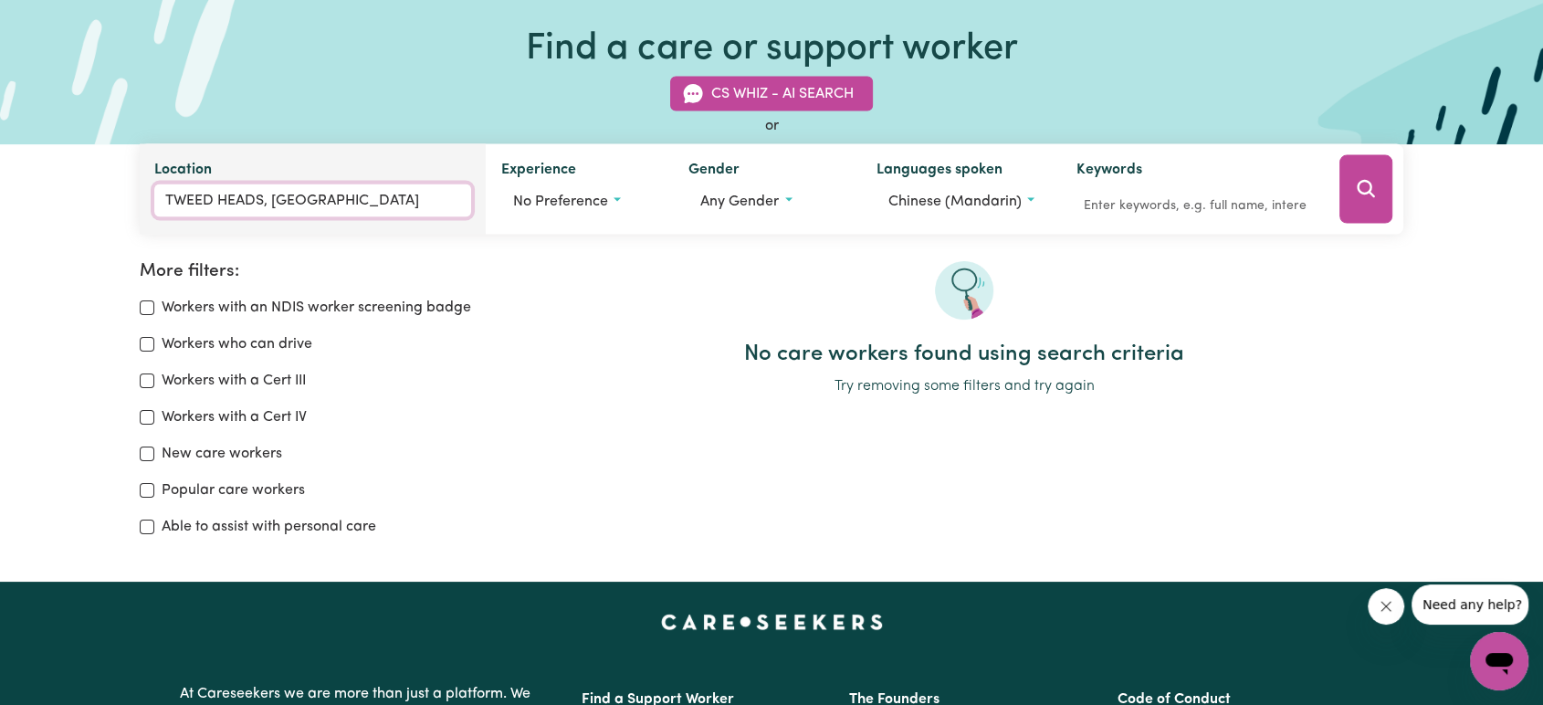
click at [321, 203] on input "TWEED HEADS, [GEOGRAPHIC_DATA]" at bounding box center [313, 200] width 318 height 33
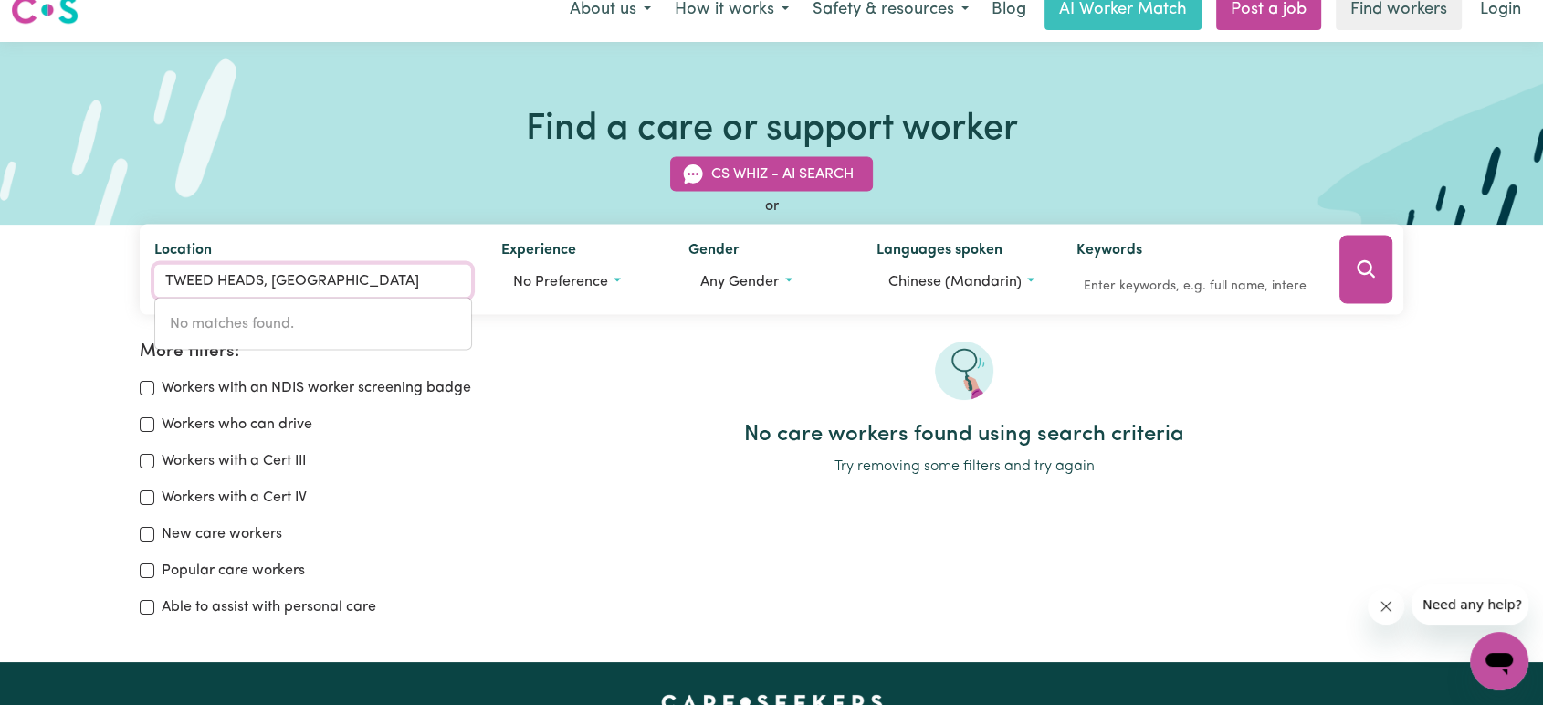
scroll to position [0, 0]
